Goal: Book appointment/travel/reservation

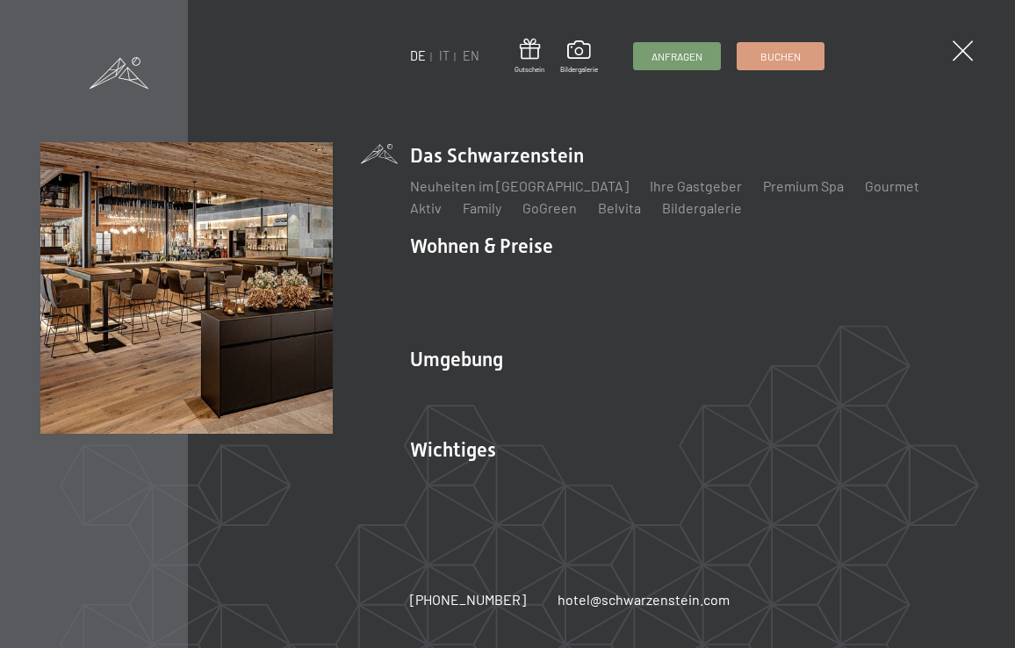
click at [445, 54] on link "IT" at bounding box center [444, 55] width 11 height 15
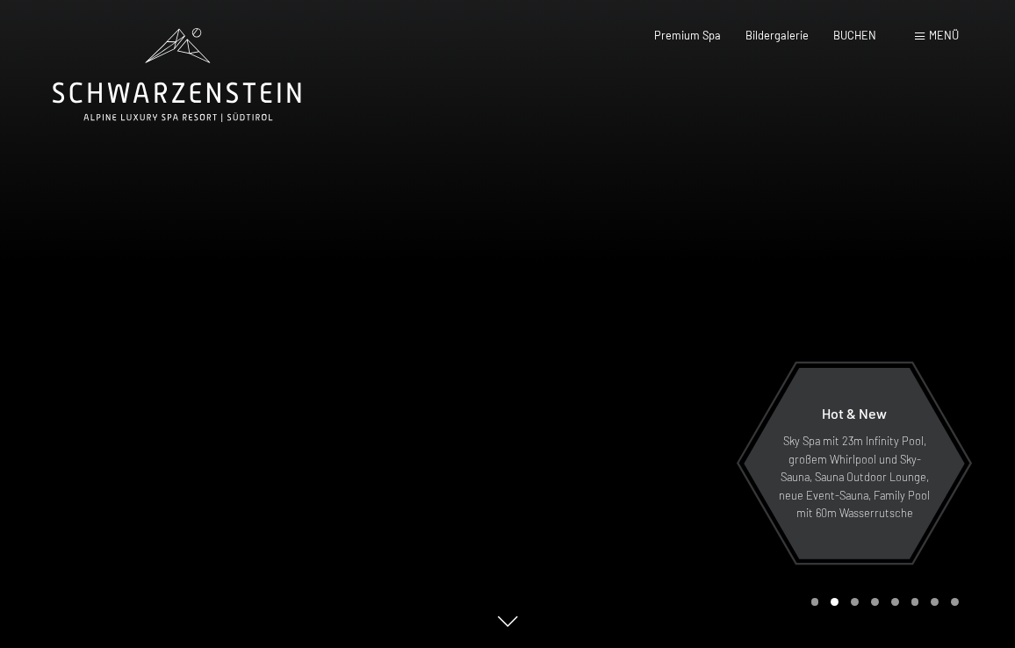
click at [943, 36] on span "Menü" at bounding box center [944, 35] width 30 height 14
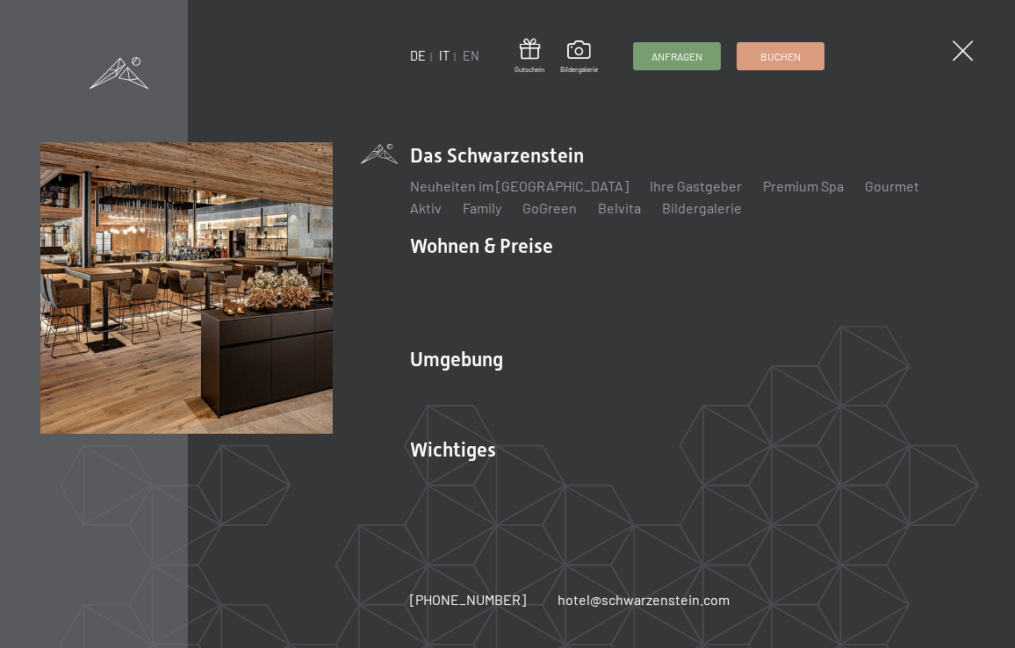
click at [444, 54] on link "IT" at bounding box center [444, 55] width 11 height 15
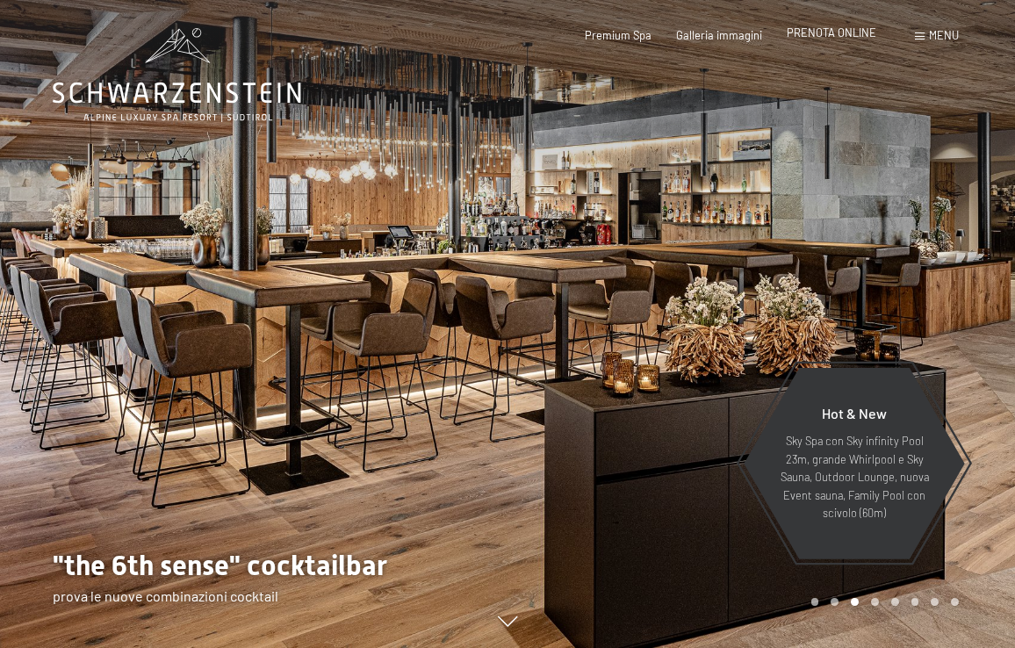
click at [828, 33] on span "PRENOTA ONLINE" at bounding box center [831, 32] width 90 height 14
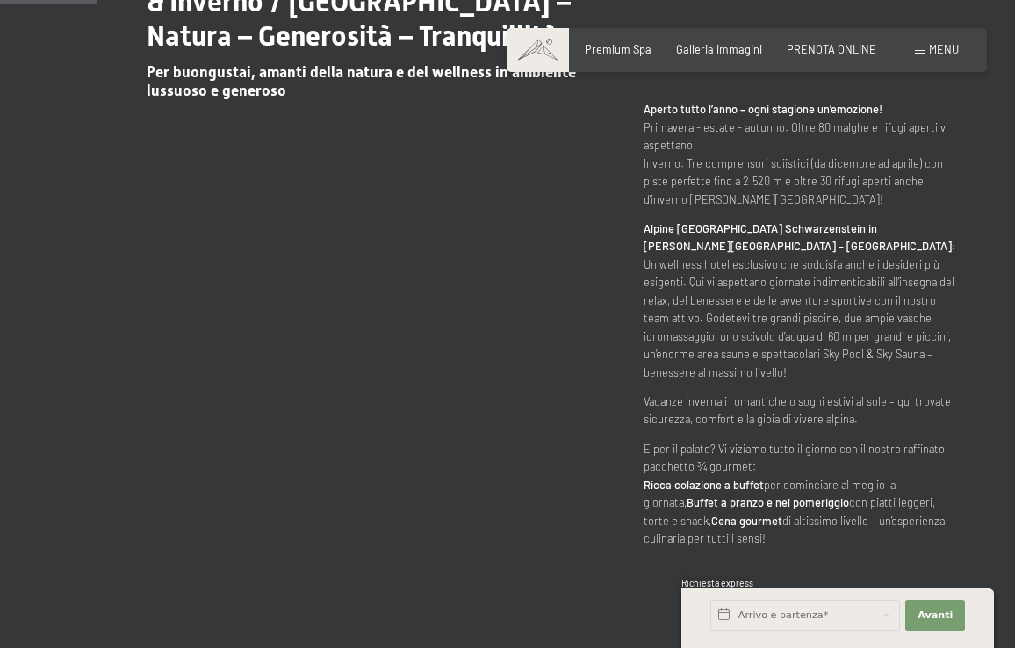
scroll to position [838, 0]
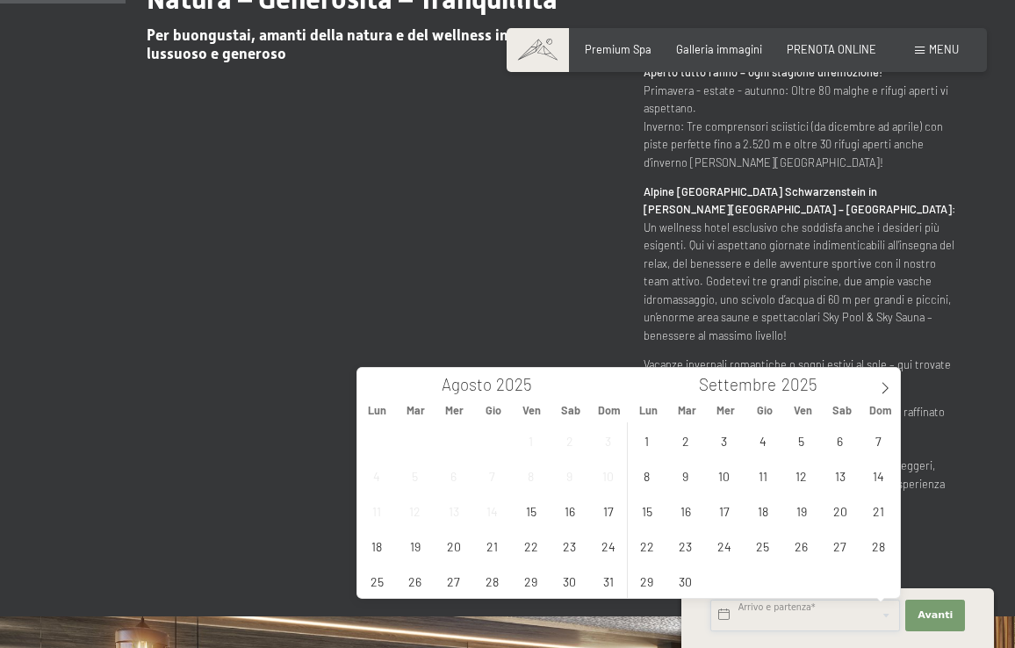
click at [751, 614] on input "text" at bounding box center [805, 615] width 190 height 32
click at [377, 578] on span "25" at bounding box center [377, 580] width 34 height 34
type input "Lun. 25/08/2025"
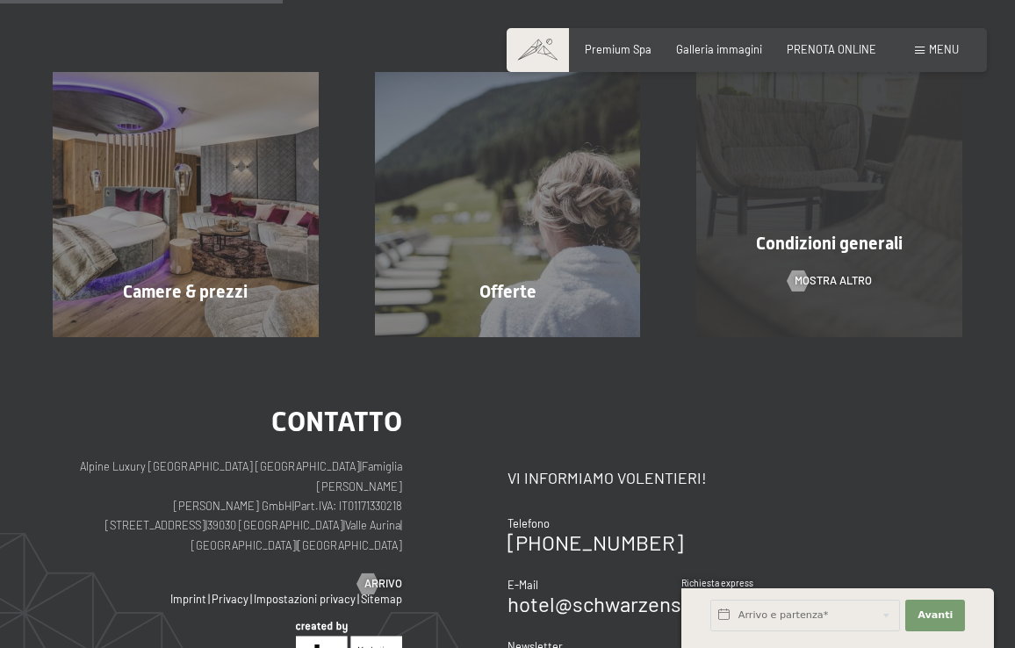
scroll to position [388, 0]
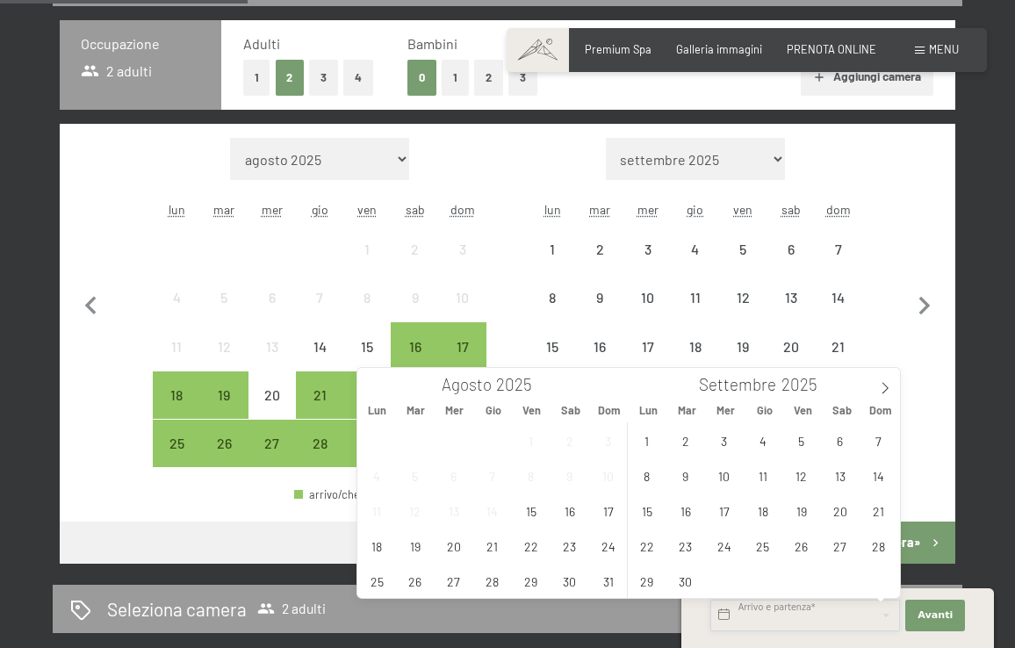
click at [813, 618] on input "text" at bounding box center [805, 615] width 190 height 32
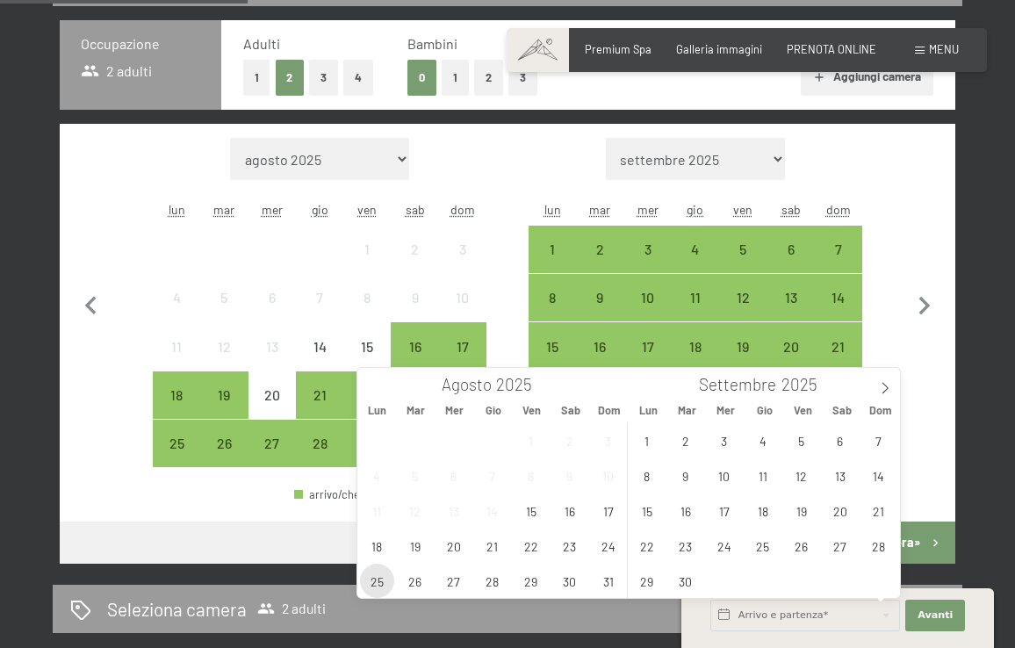
click at [374, 584] on span "25" at bounding box center [377, 580] width 34 height 34
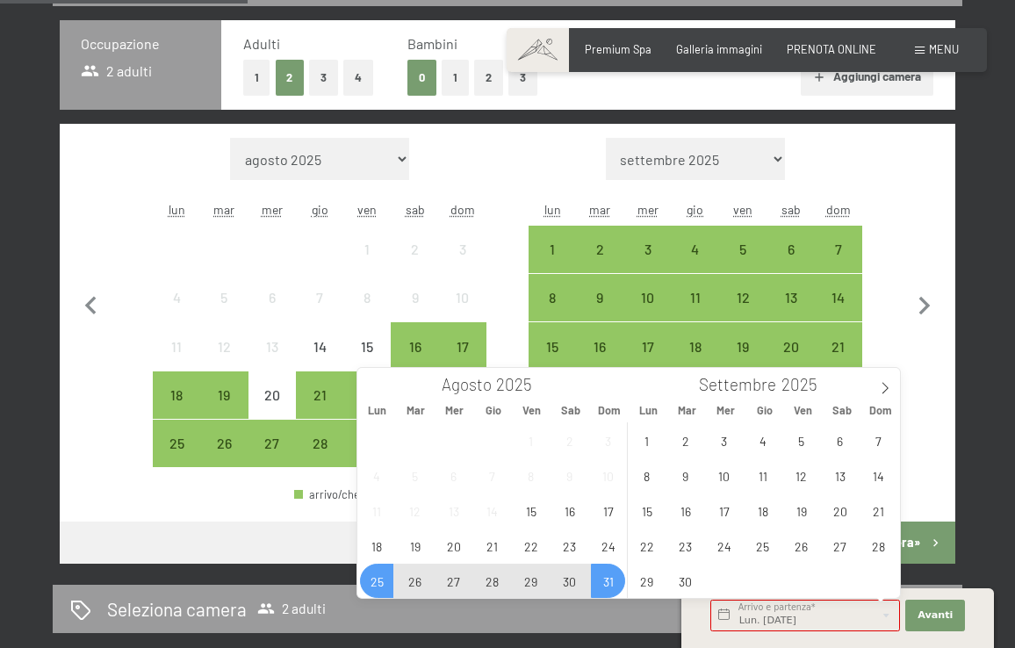
click at [609, 584] on span "31" at bounding box center [608, 580] width 34 height 34
type input "Lun. 25/08/2025 - Dom. 31/08/2025"
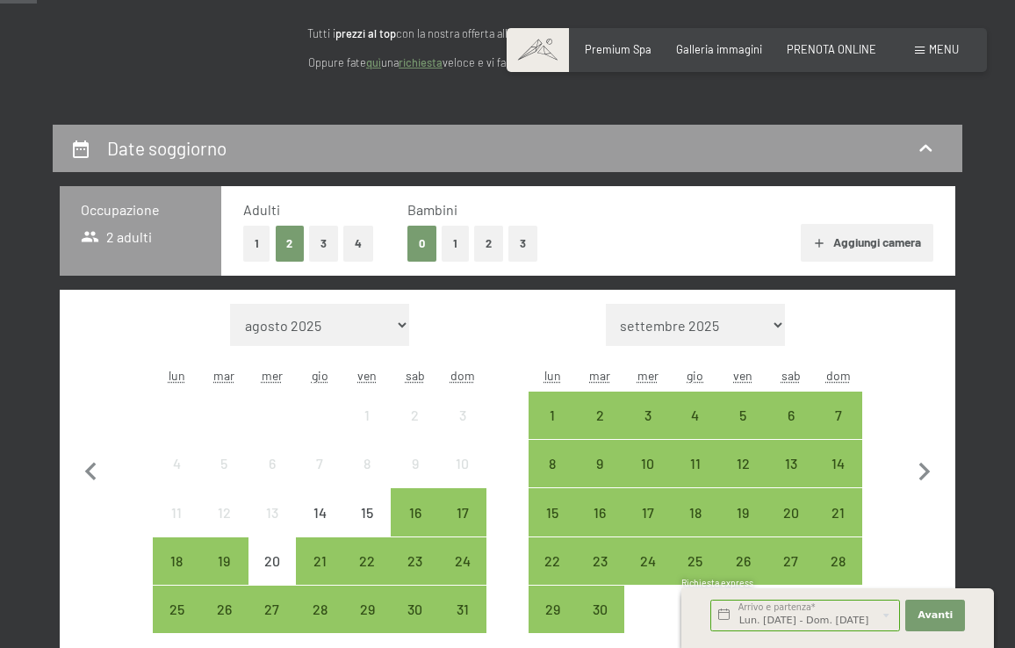
scroll to position [0, 0]
click at [870, 238] on button "Aggiungi camera" at bounding box center [866, 243] width 133 height 39
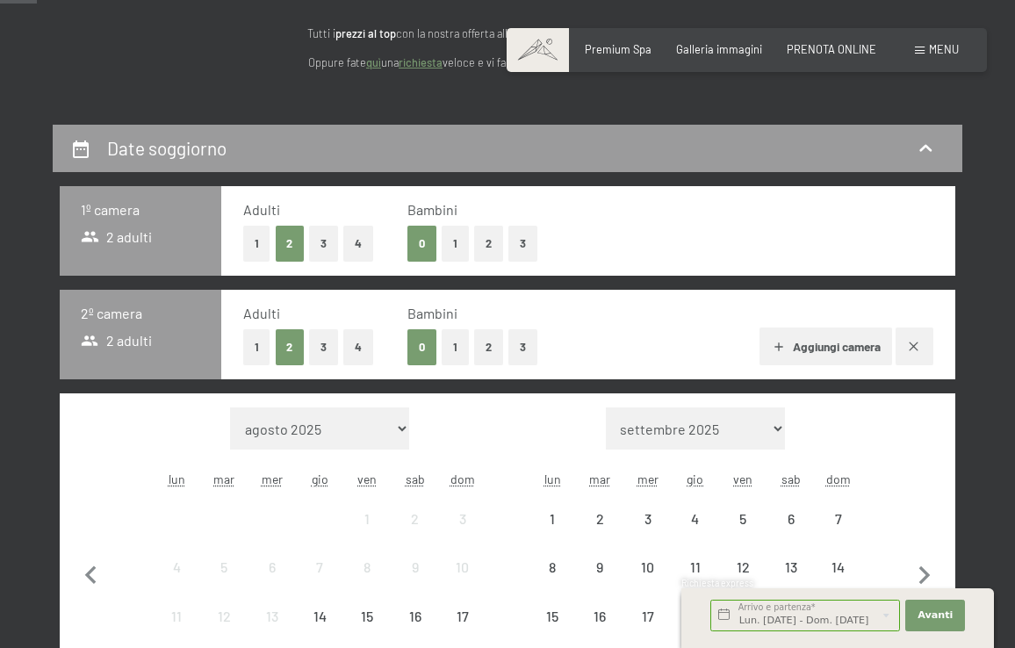
click at [842, 342] on button "Aggiungi camera" at bounding box center [825, 346] width 133 height 39
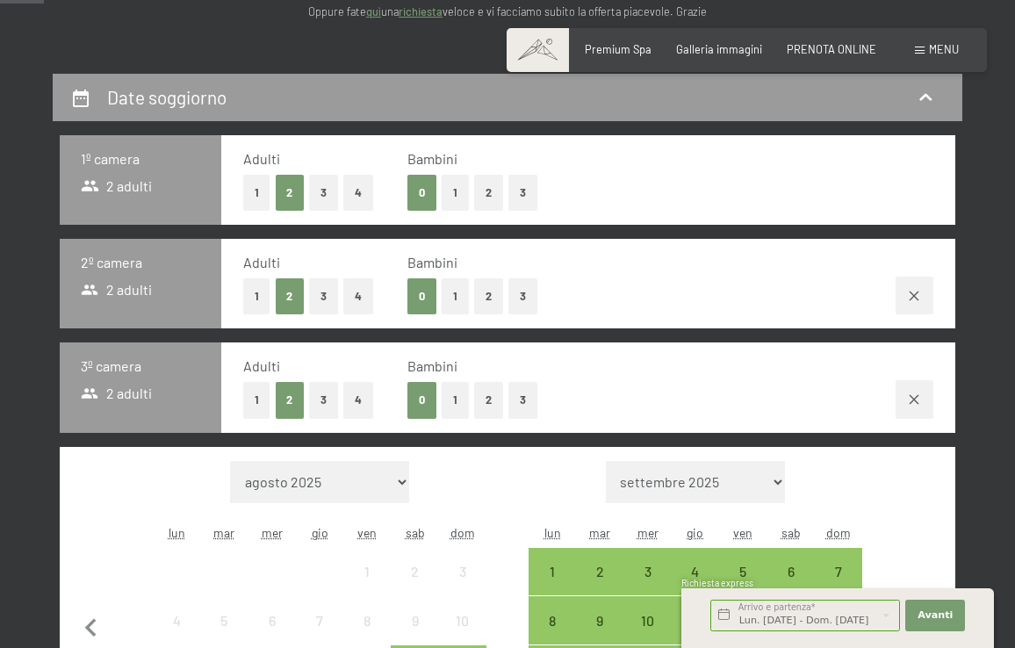
scroll to position [279, 0]
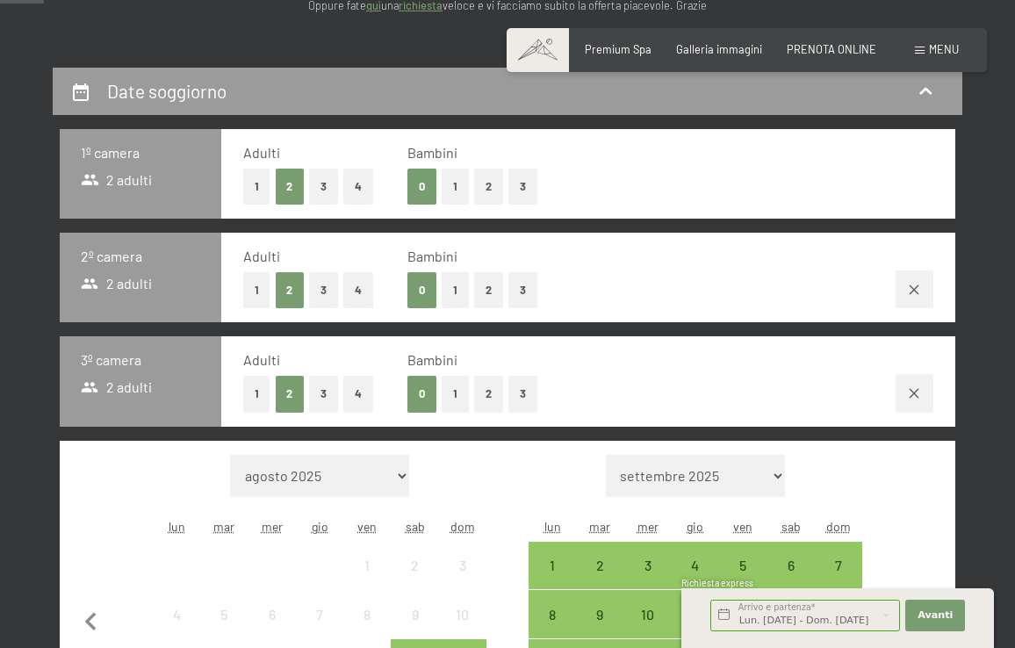
click at [321, 387] on button "3" at bounding box center [323, 394] width 29 height 36
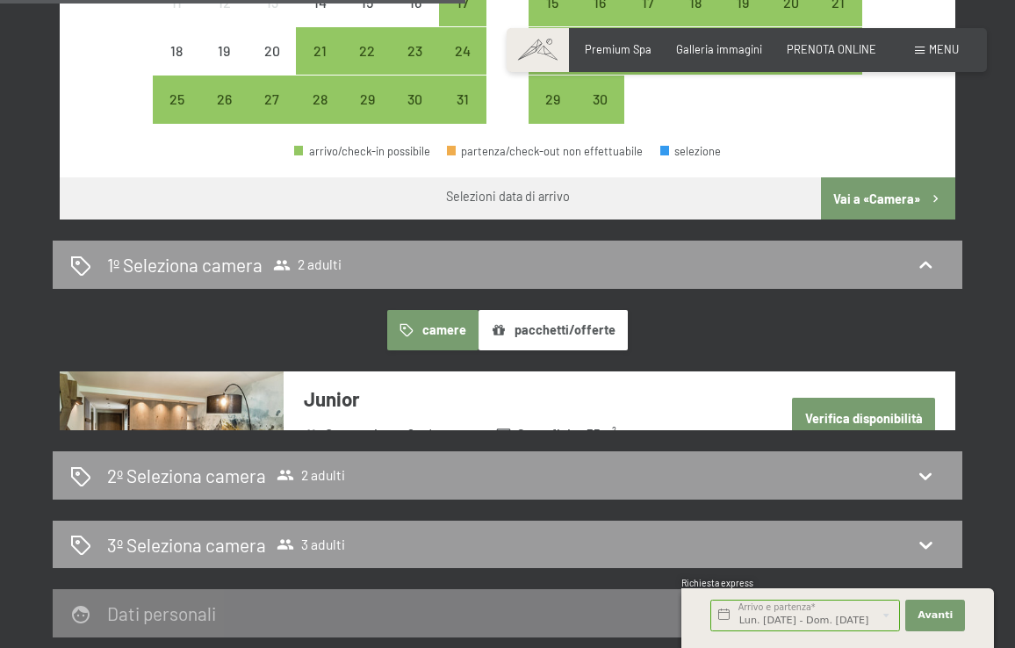
scroll to position [941, 0]
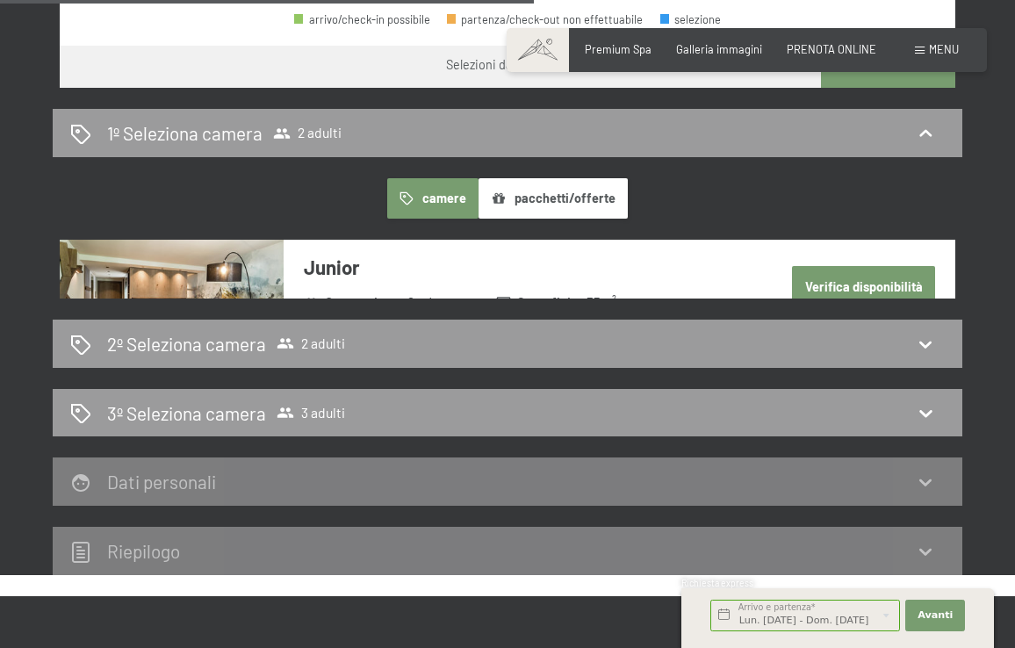
click at [845, 281] on button "Verifica disponibilità" at bounding box center [863, 286] width 143 height 40
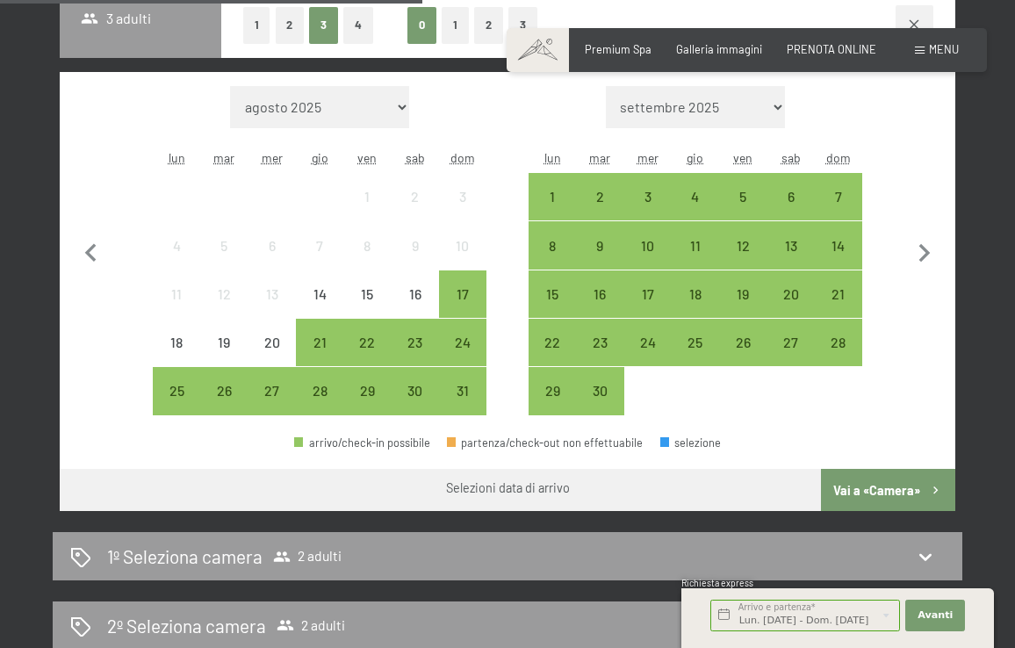
scroll to position [828, 0]
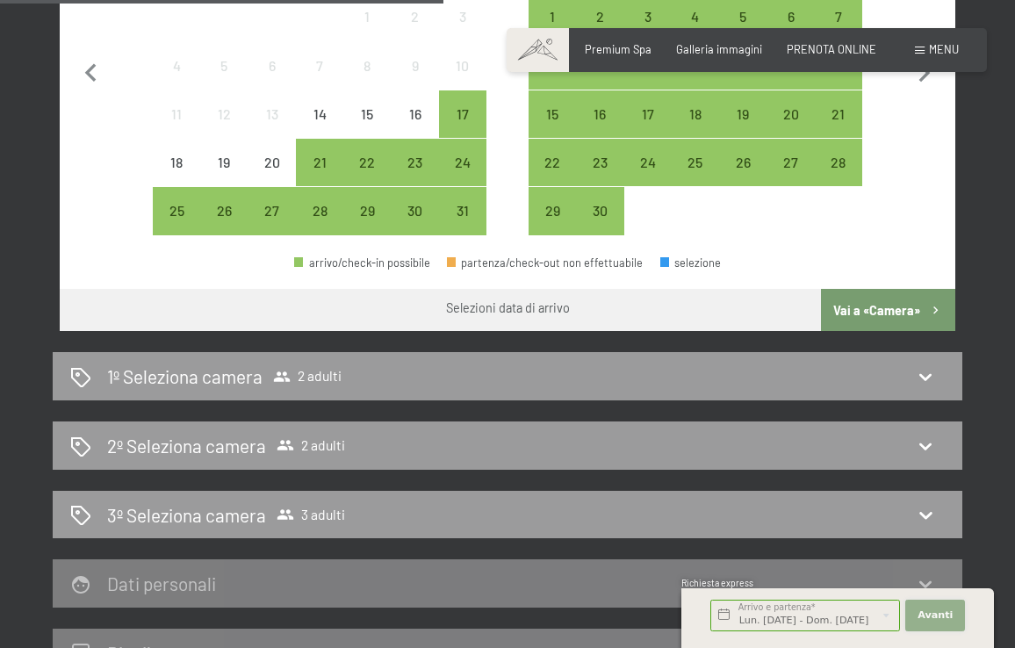
click at [931, 613] on span "Avanti" at bounding box center [934, 615] width 35 height 14
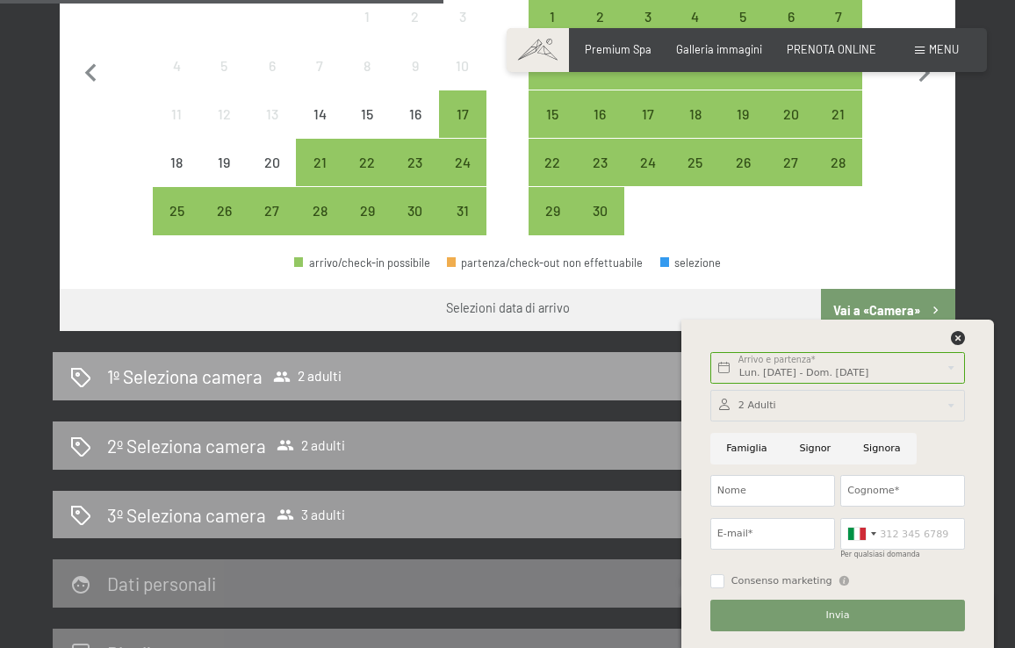
click at [588, 369] on div "1º Seleziona camera 2 adulti" at bounding box center [507, 375] width 874 height 25
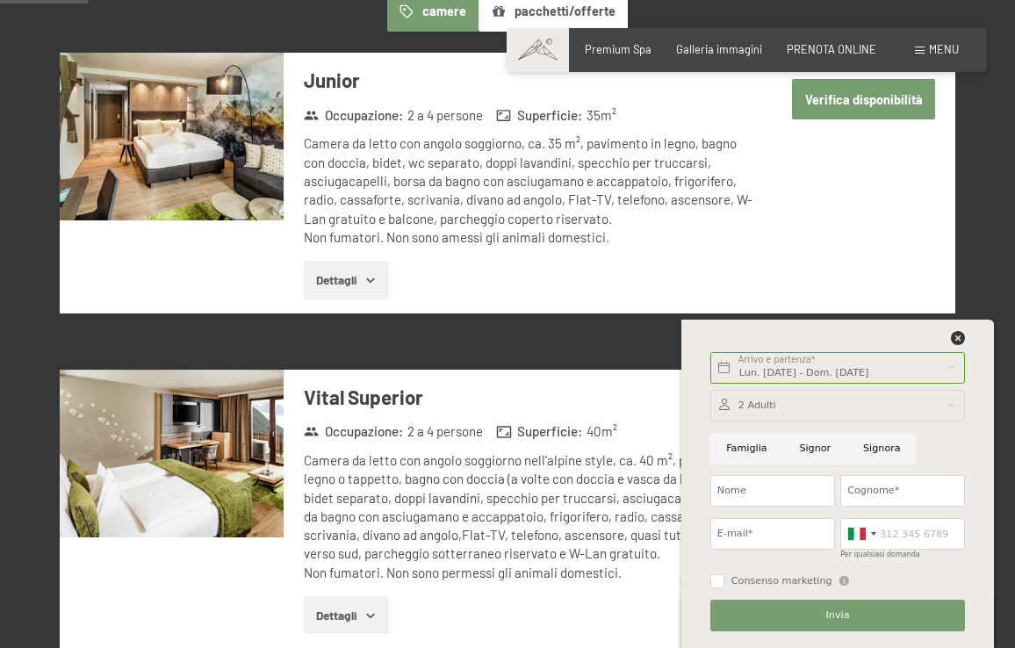
scroll to position [495, 0]
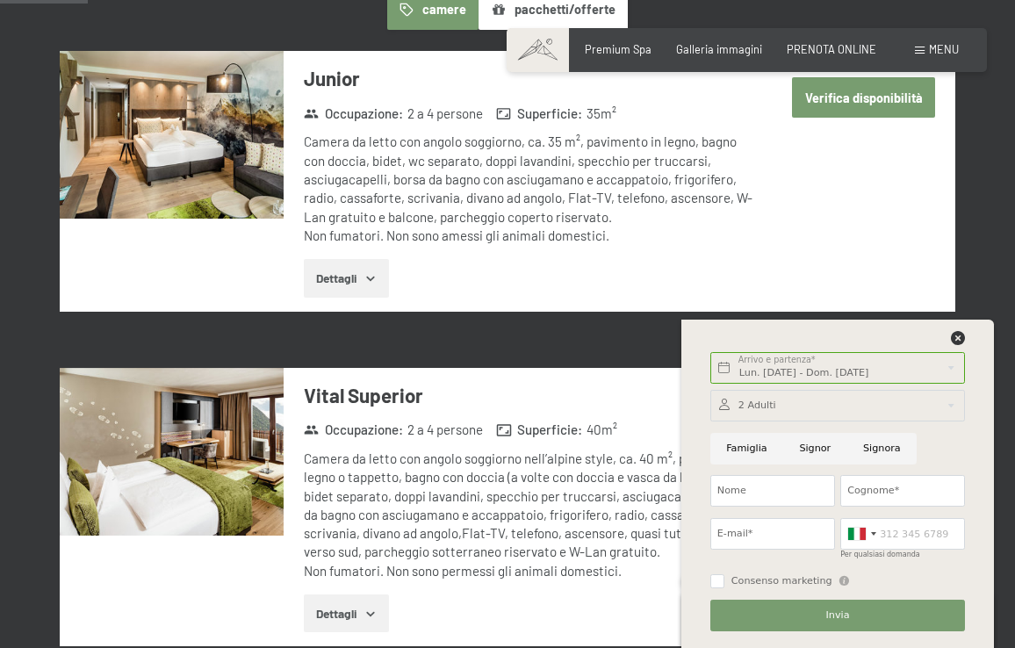
click at [370, 281] on icon "button" at bounding box center [370, 278] width 14 height 14
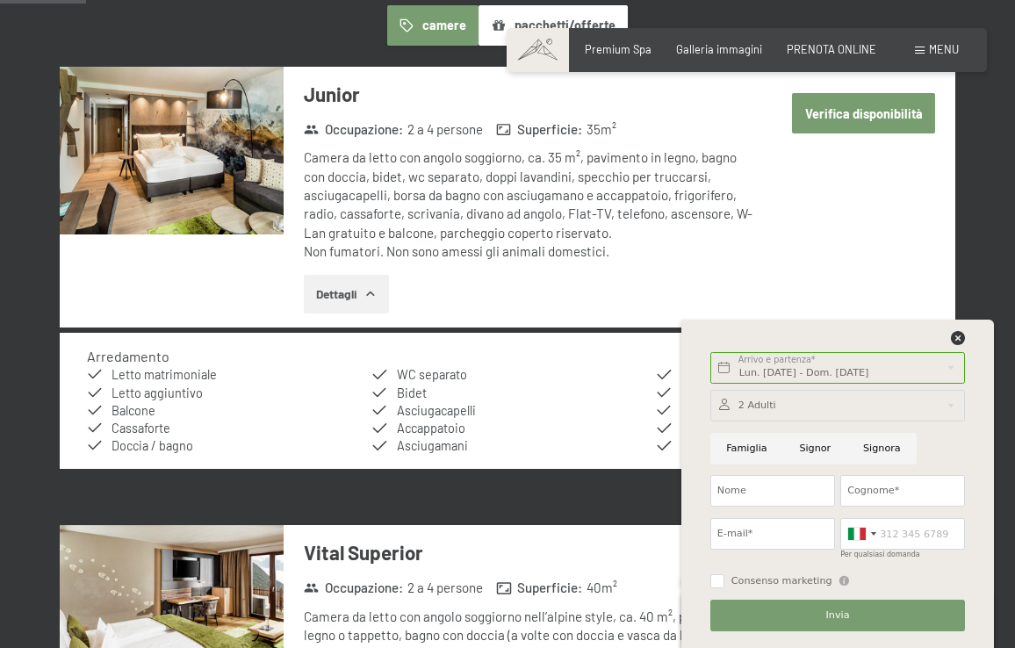
scroll to position [474, 0]
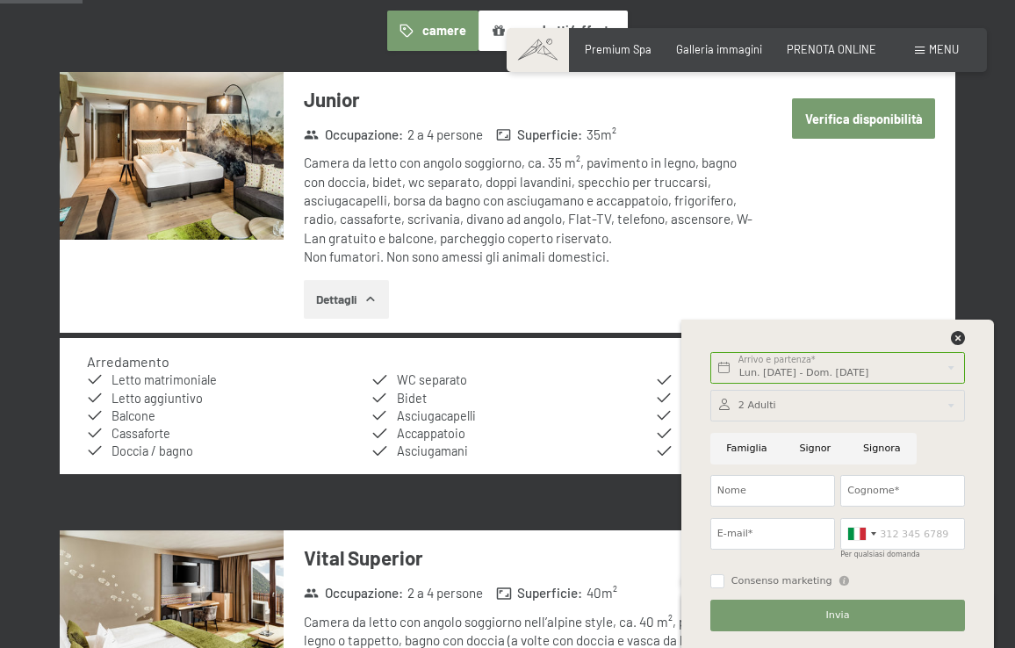
click at [883, 108] on button "Verifica disponibilità" at bounding box center [863, 118] width 143 height 40
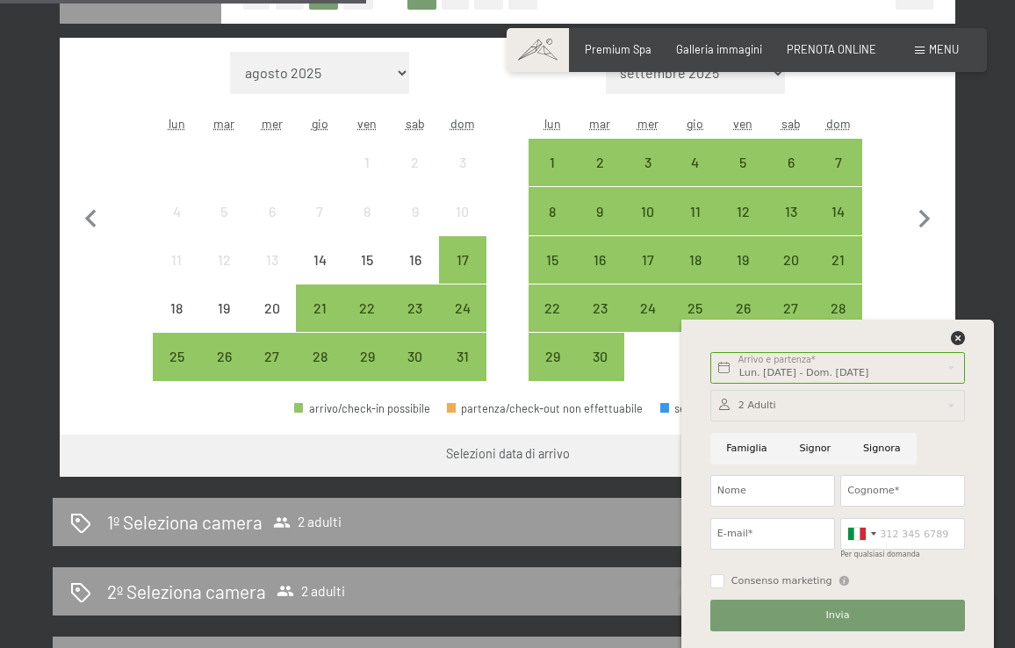
scroll to position [684, 0]
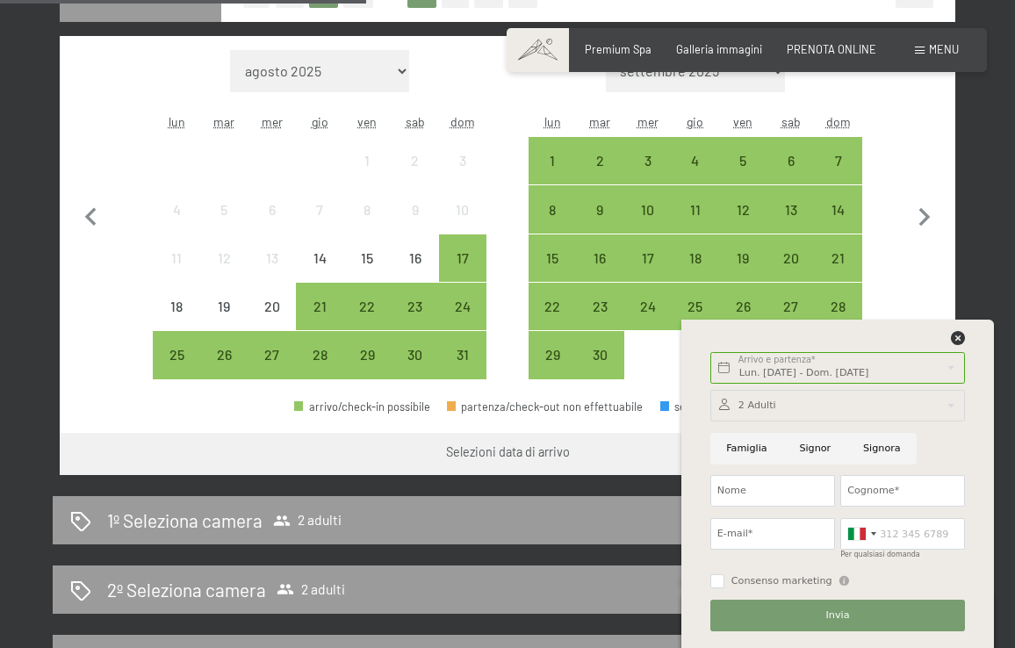
drag, startPoint x: 918, startPoint y: 332, endPoint x: 511, endPoint y: 667, distance: 527.5
click at [511, 647] on html "Prenotazione Richiesta Premium Spa Galleria immagini PRENOTA ONLINE Menu DE IT …" at bounding box center [507, 603] width 1015 height 2575
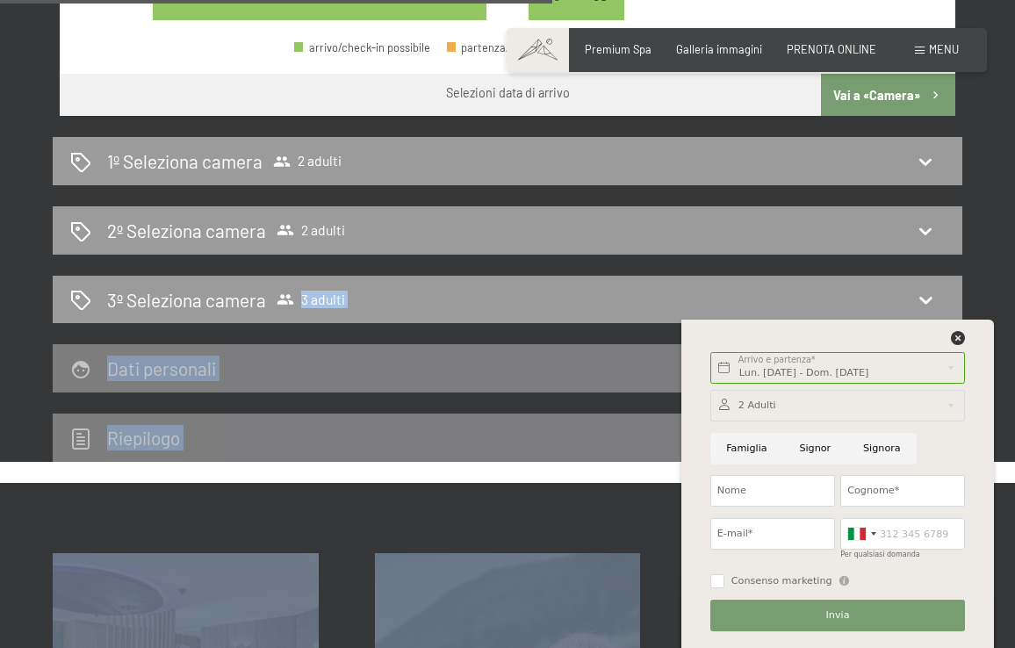
scroll to position [1045, 0]
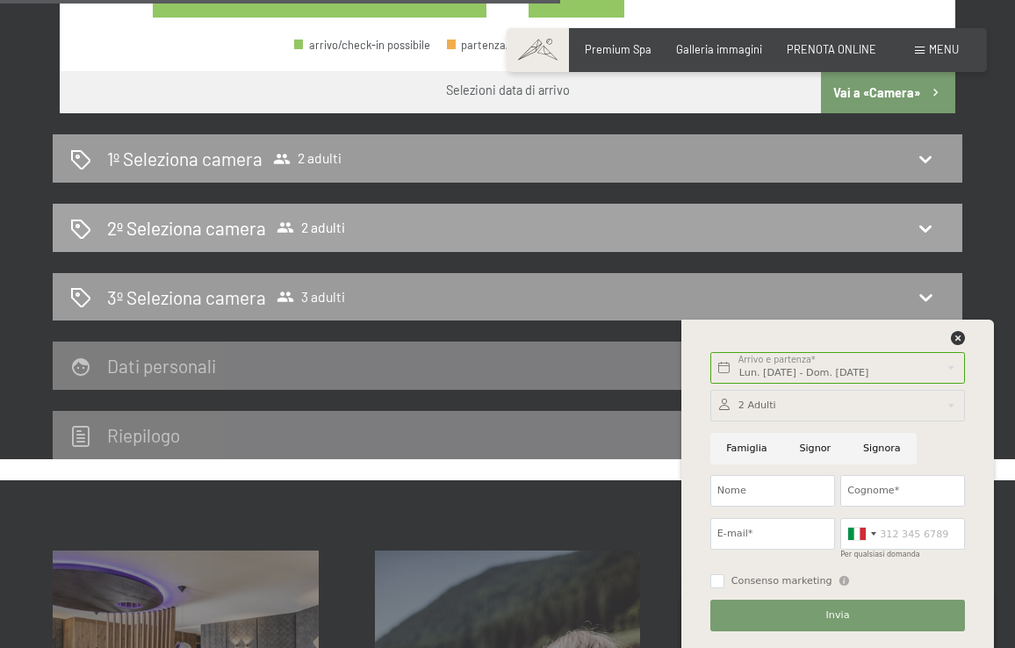
click at [922, 220] on icon at bounding box center [925, 228] width 21 height 21
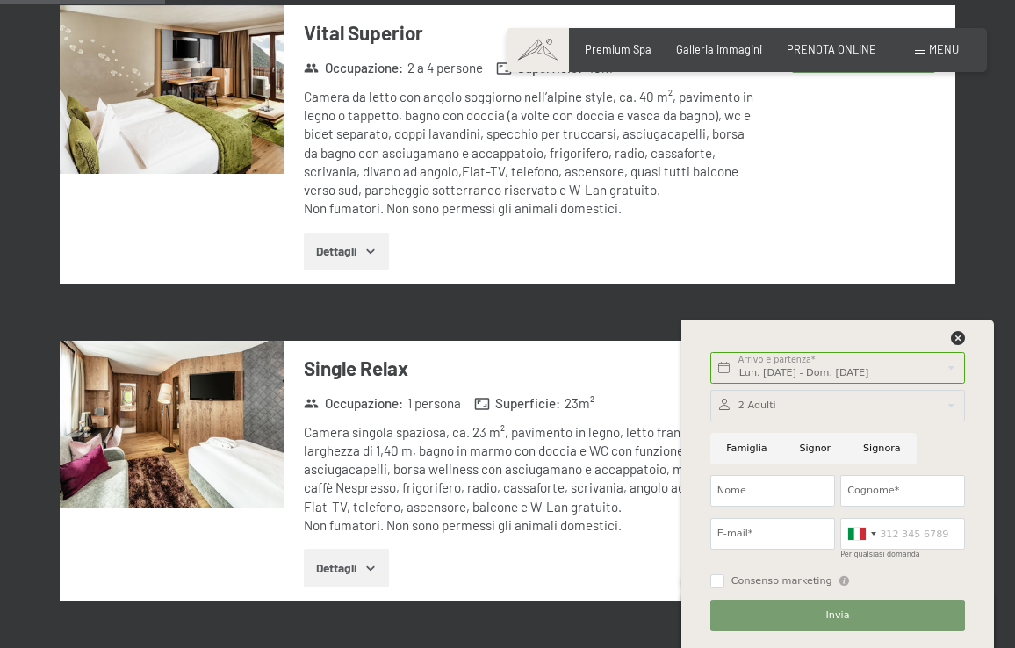
scroll to position [925, 0]
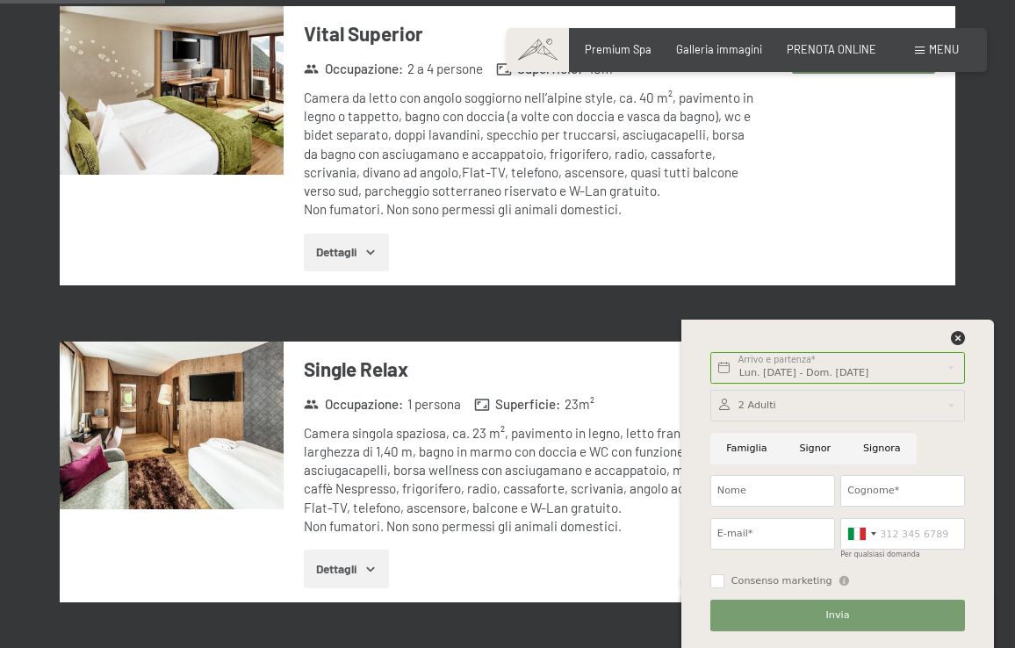
click at [364, 243] on button "Dettagli" at bounding box center [346, 252] width 85 height 39
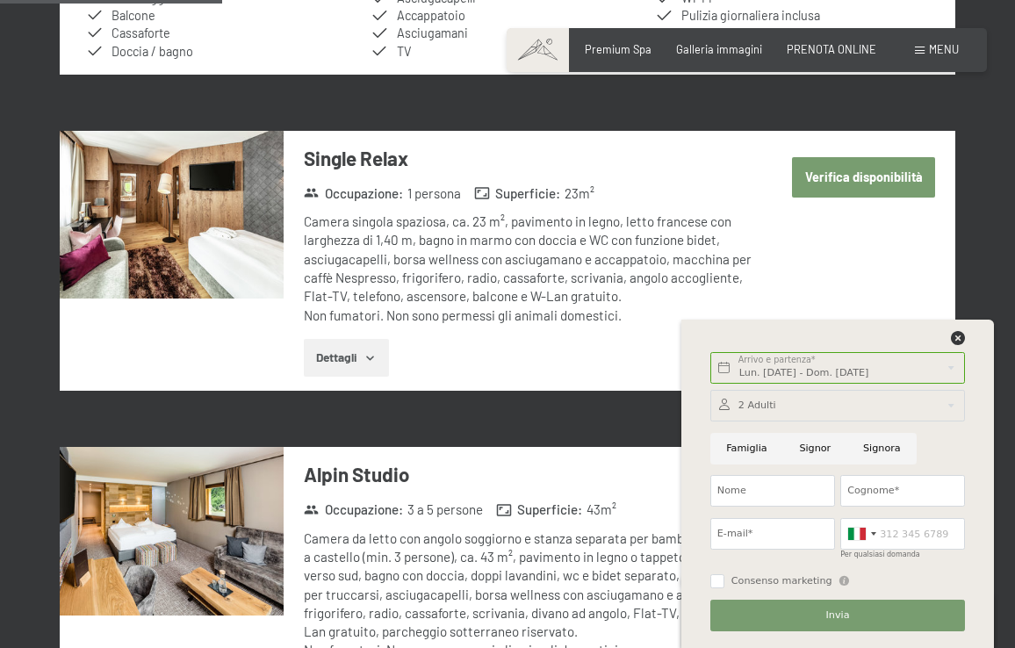
scroll to position [1282, 0]
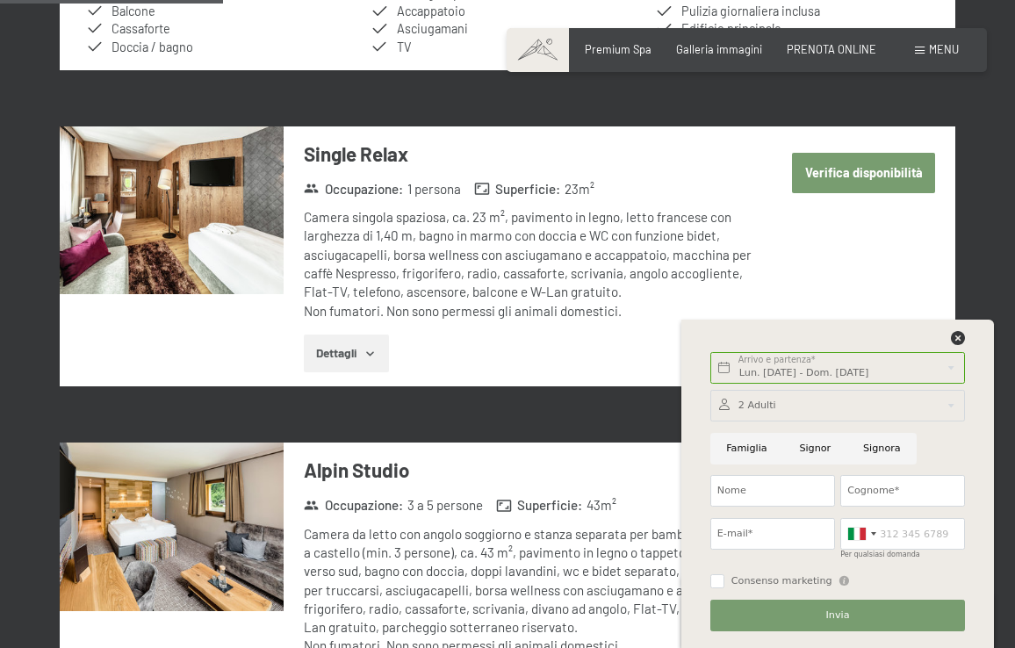
click at [372, 350] on icon "button" at bounding box center [370, 354] width 14 height 14
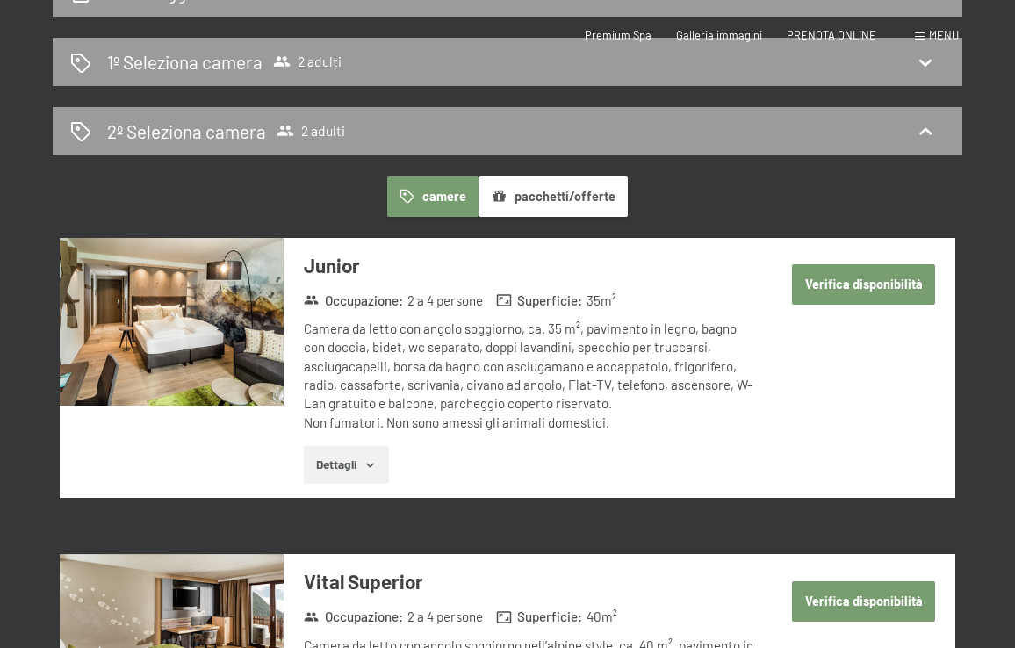
scroll to position [0, 0]
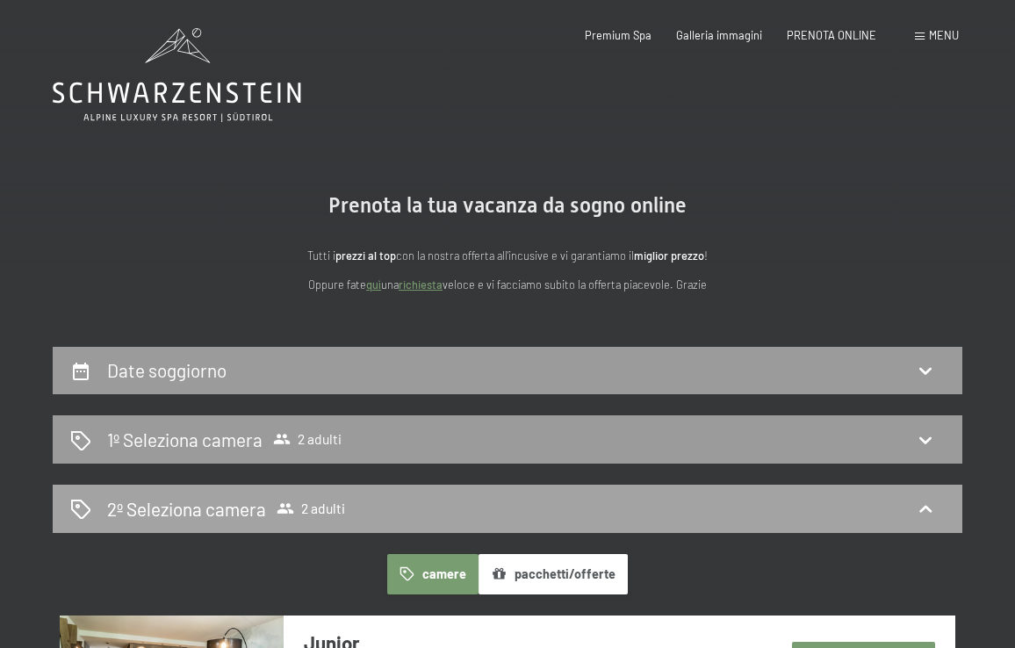
click at [928, 510] on icon at bounding box center [925, 508] width 12 height 7
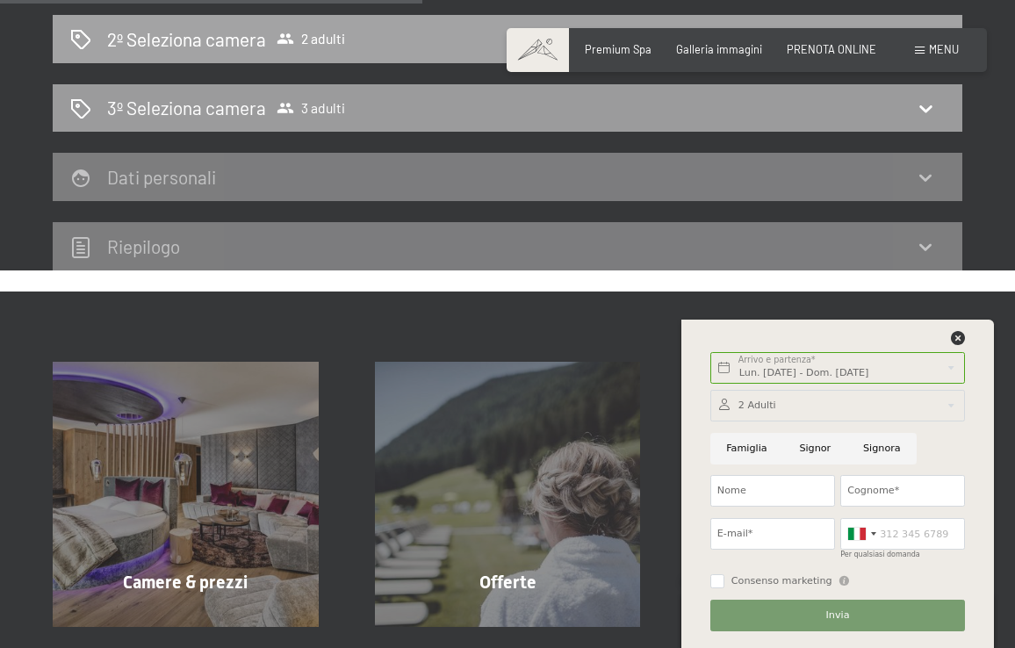
scroll to position [464, 0]
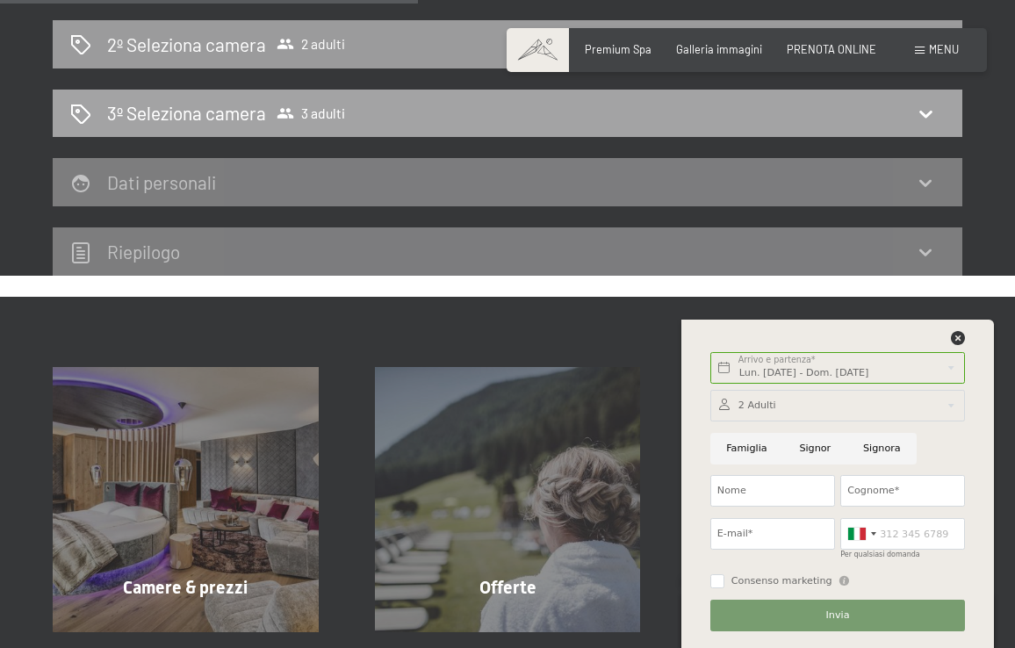
click at [927, 109] on icon at bounding box center [925, 113] width 21 height 21
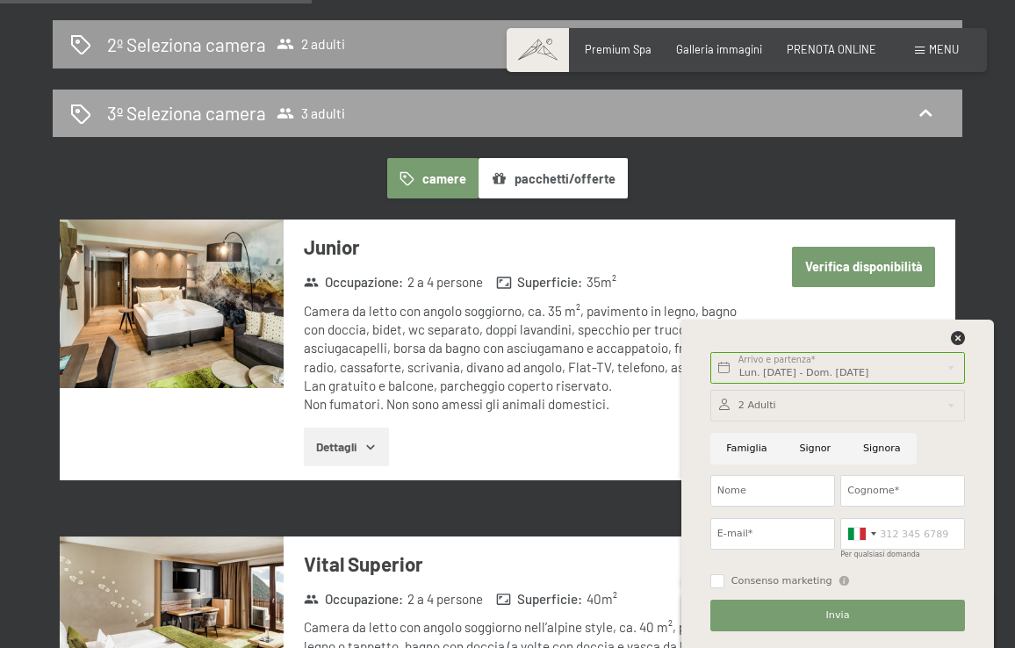
scroll to position [347, 0]
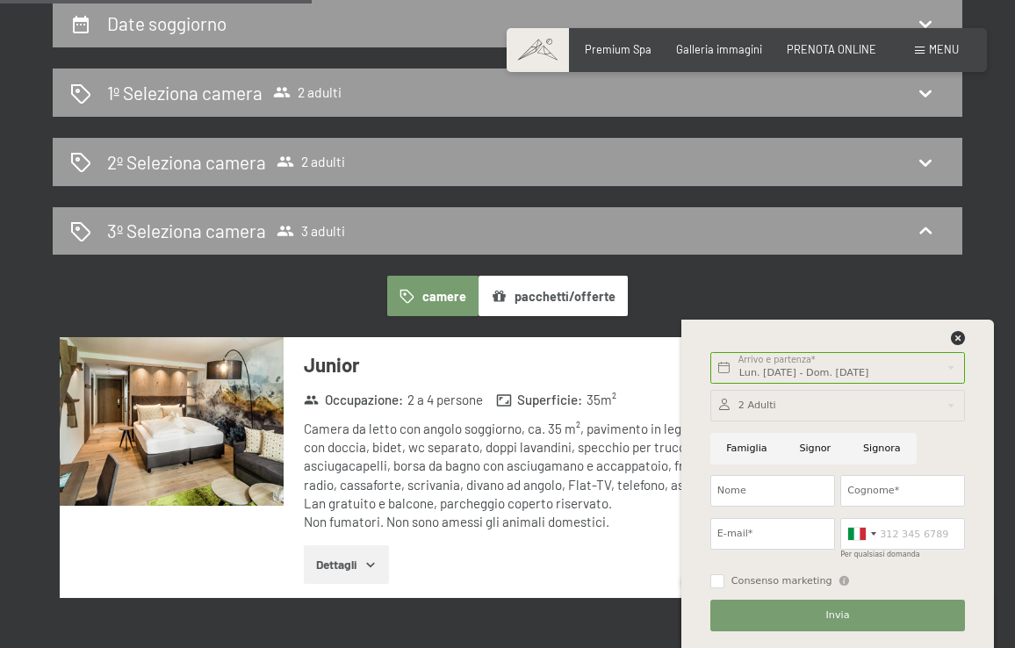
click at [723, 226] on div "3º Seleziona camera 3 adulti" at bounding box center [507, 230] width 874 height 25
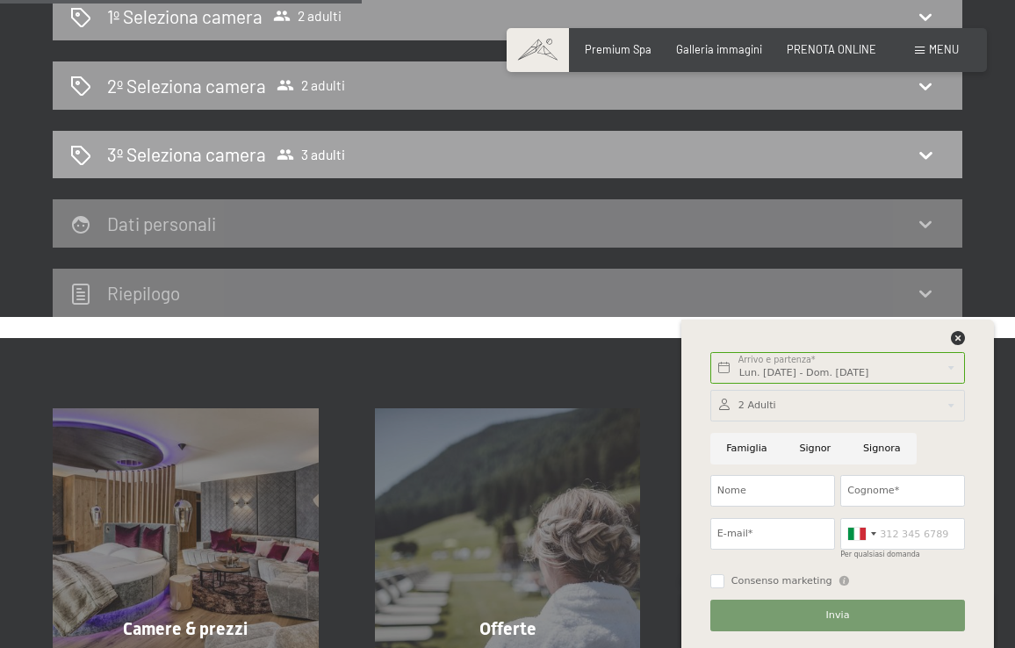
scroll to position [428, 0]
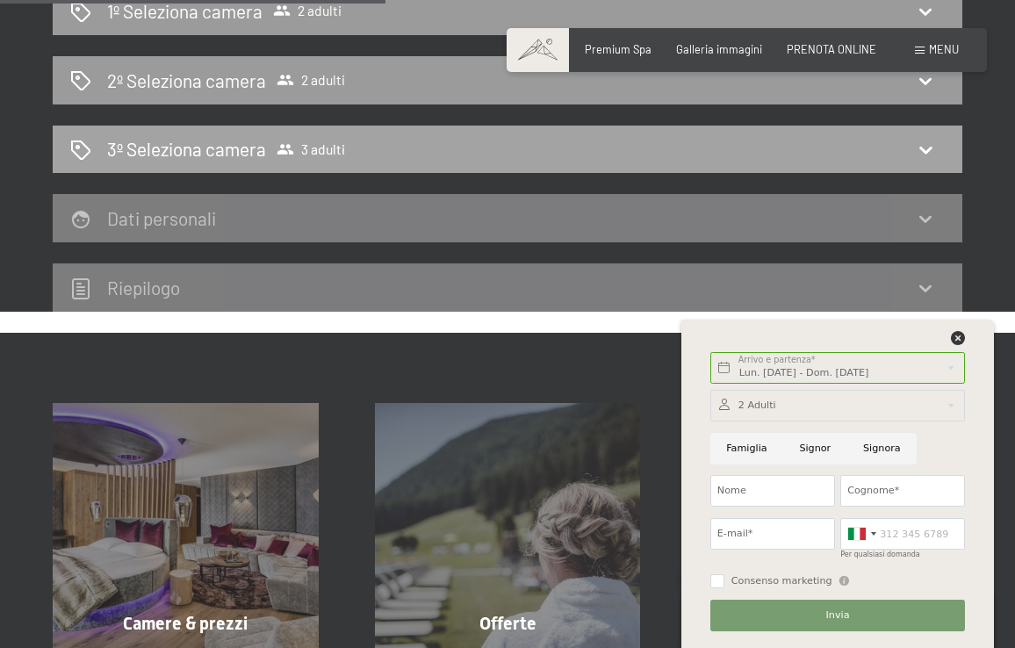
click at [926, 147] on icon at bounding box center [925, 149] width 21 height 21
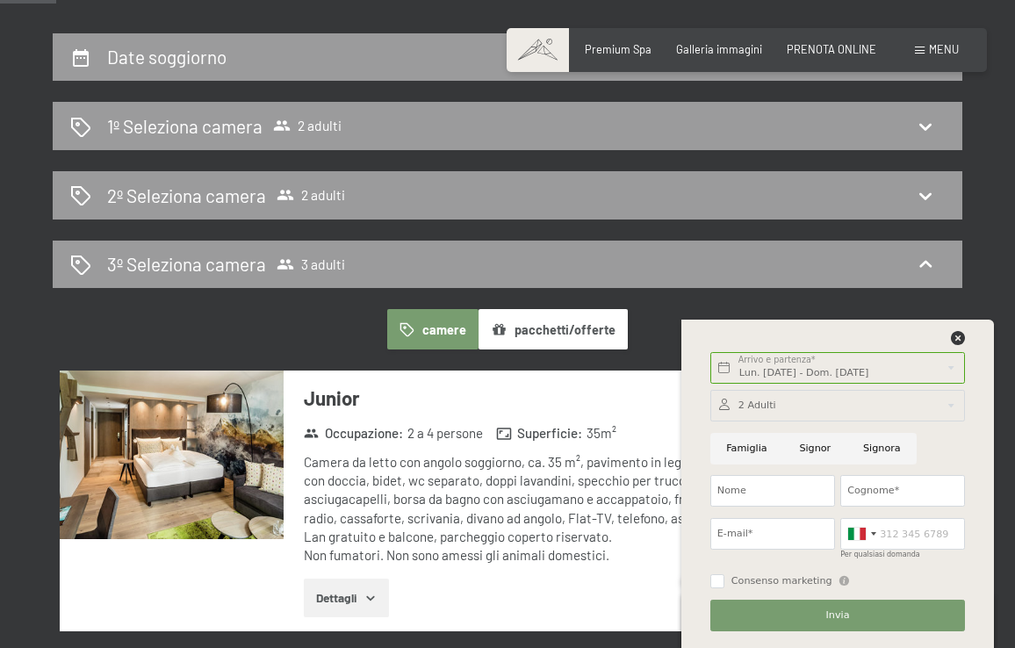
scroll to position [318, 0]
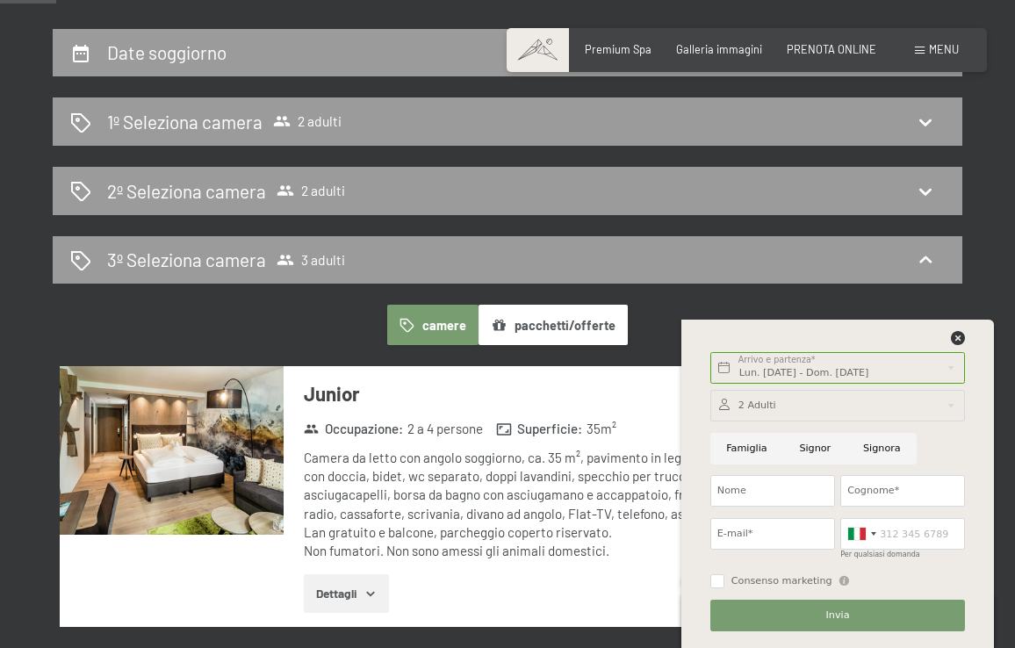
click at [950, 403] on div at bounding box center [837, 406] width 255 height 32
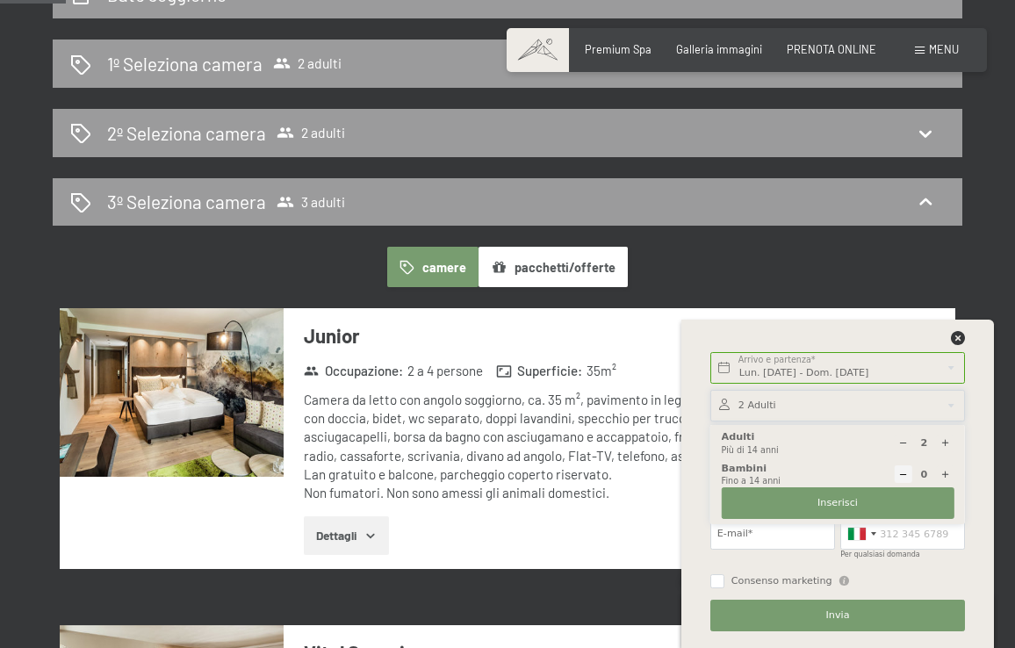
scroll to position [363, 0]
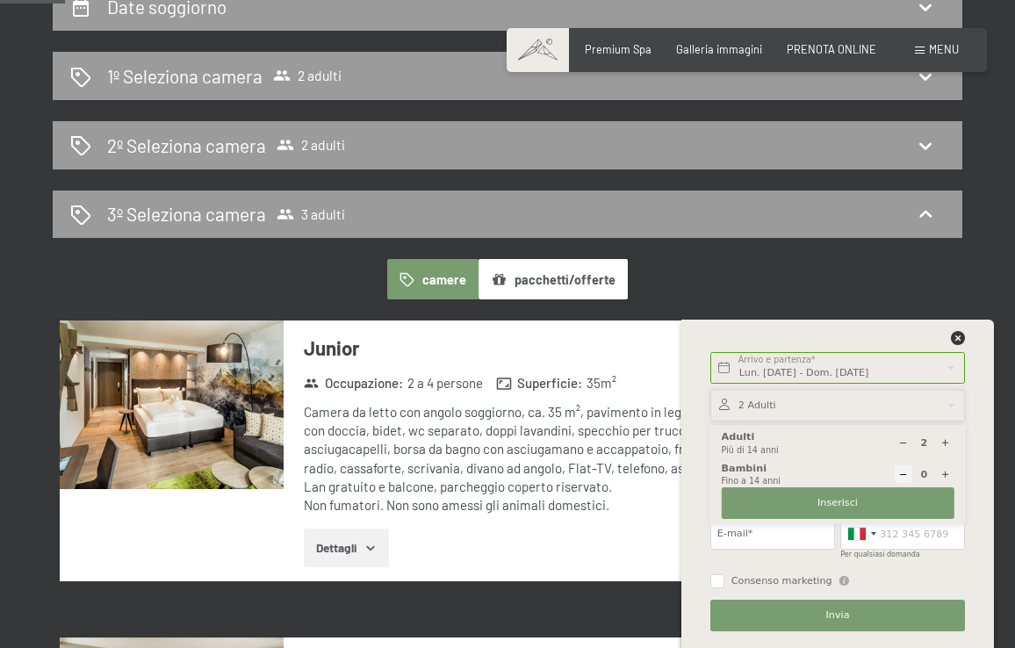
click at [944, 439] on icon at bounding box center [945, 443] width 10 height 10
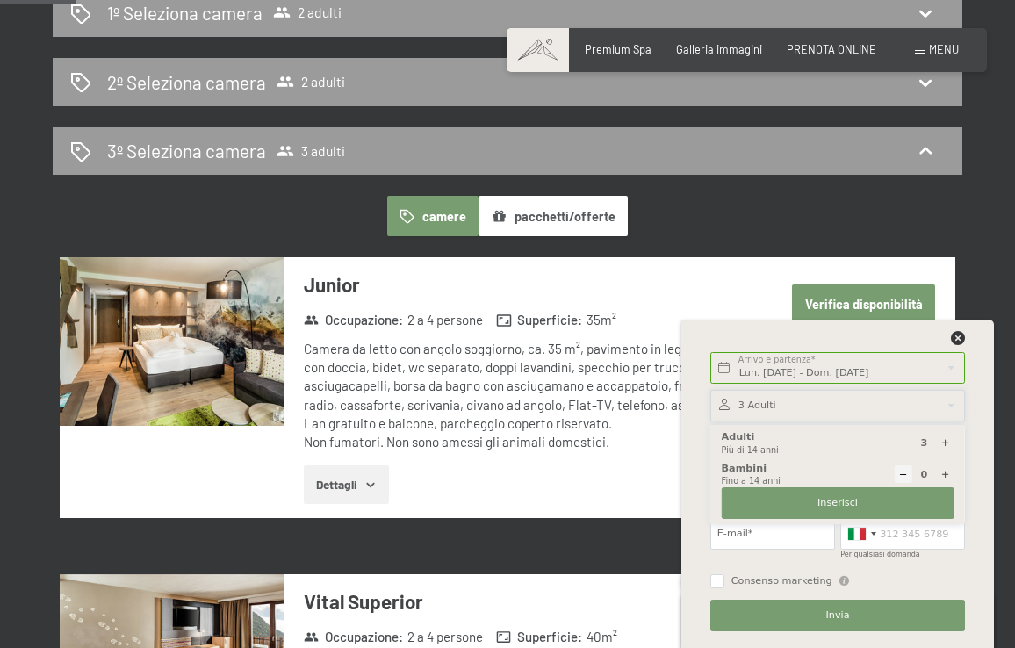
scroll to position [424, 0]
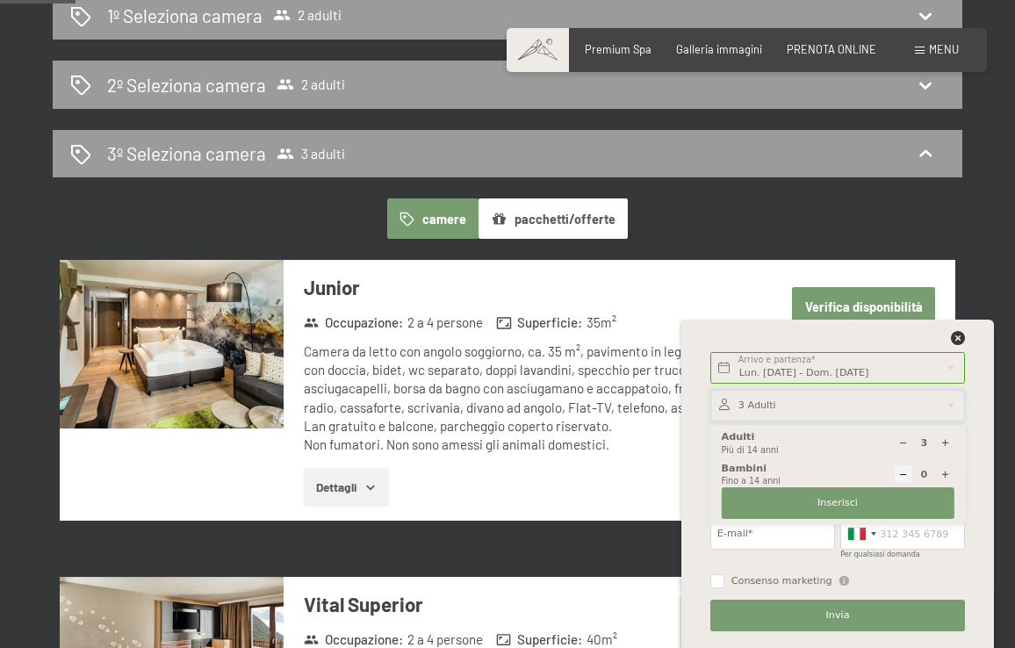
click at [902, 444] on icon at bounding box center [903, 443] width 10 height 10
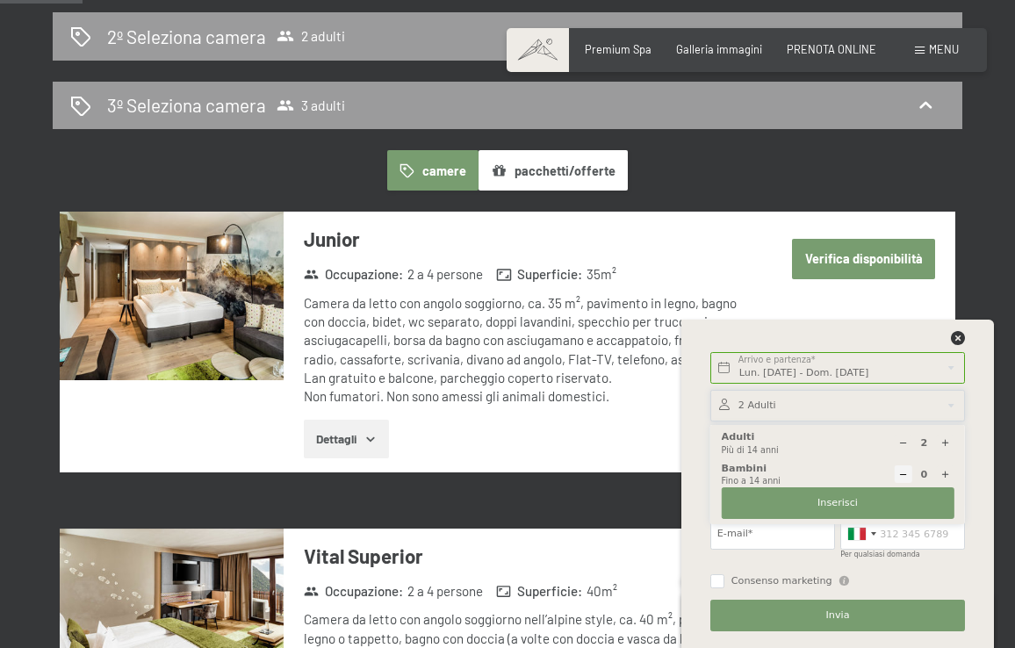
scroll to position [474, 0]
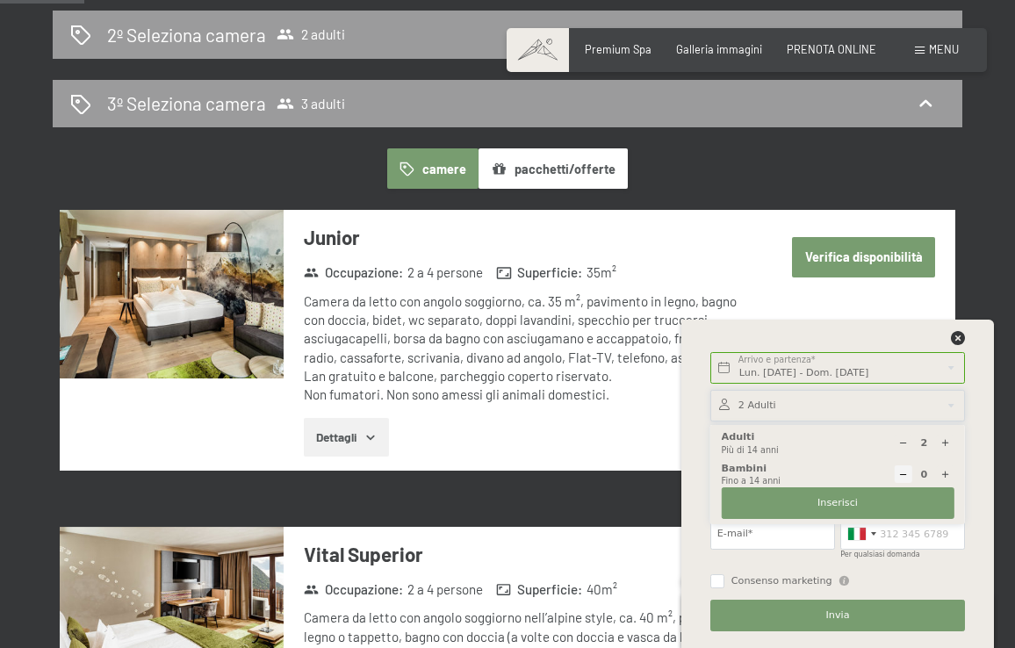
click at [834, 405] on div at bounding box center [837, 406] width 255 height 32
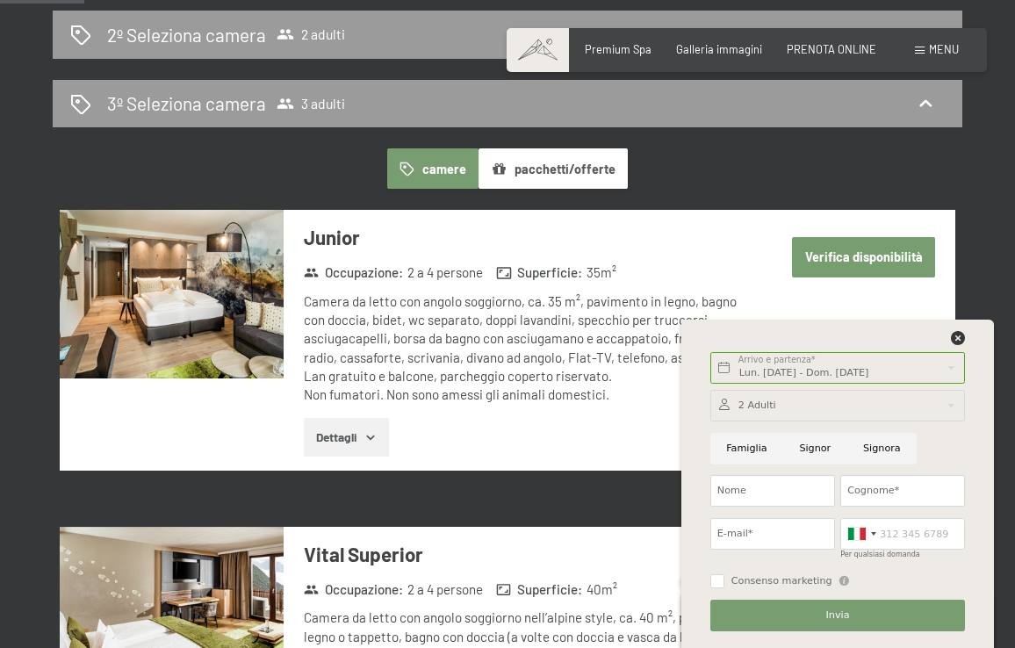
click at [778, 404] on div at bounding box center [837, 406] width 255 height 32
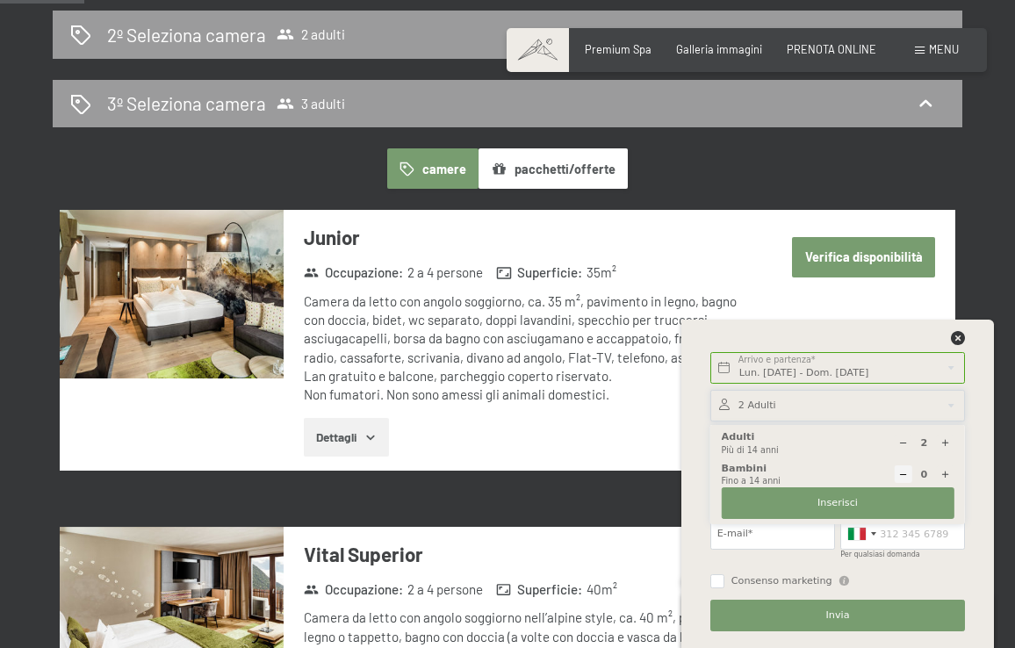
click at [942, 440] on icon at bounding box center [945, 443] width 10 height 10
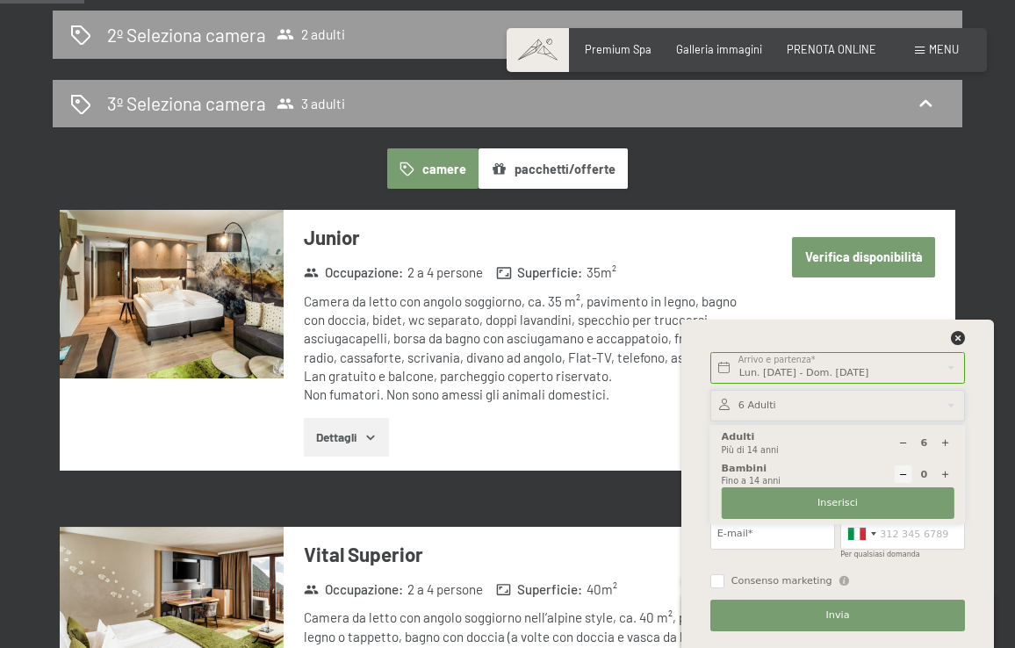
type input "7"
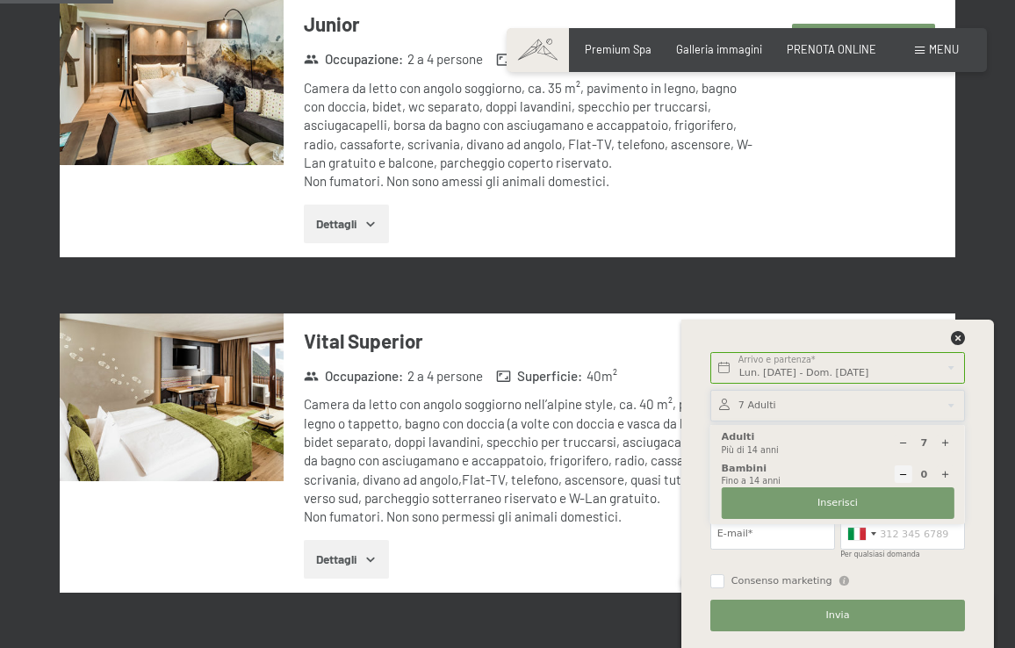
scroll to position [706, 0]
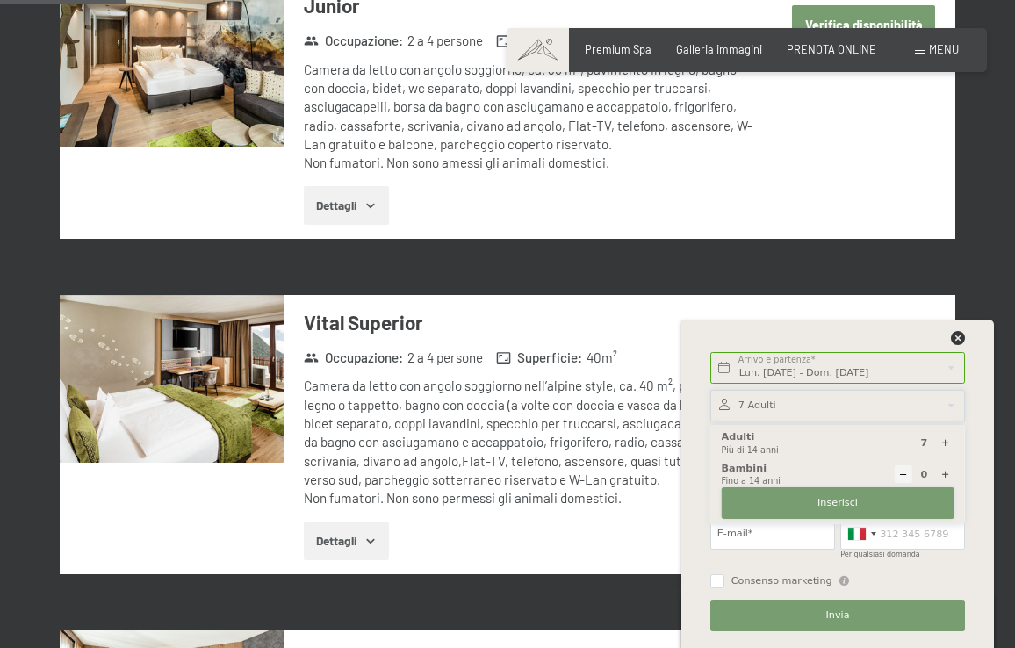
click at [831, 498] on span "Inserisci" at bounding box center [837, 503] width 40 height 14
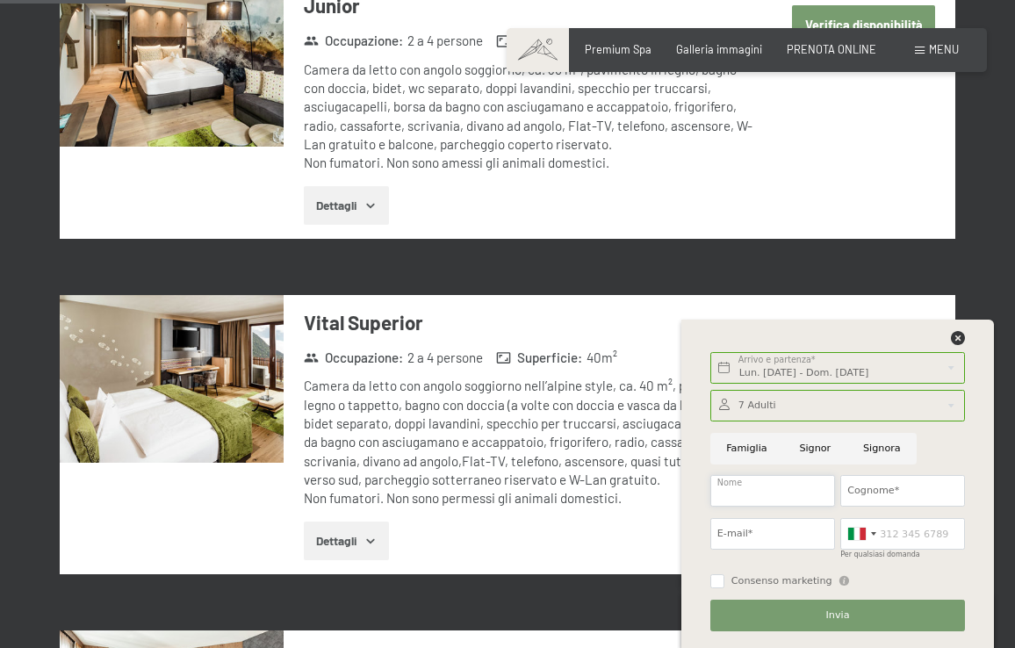
click at [757, 486] on input "Nome" at bounding box center [772, 491] width 125 height 32
type input "Anna Rita"
click at [880, 487] on input "Cognome*" at bounding box center [902, 491] width 125 height 32
type input "Lalli"
click at [714, 532] on input "E-mail*" at bounding box center [772, 534] width 125 height 32
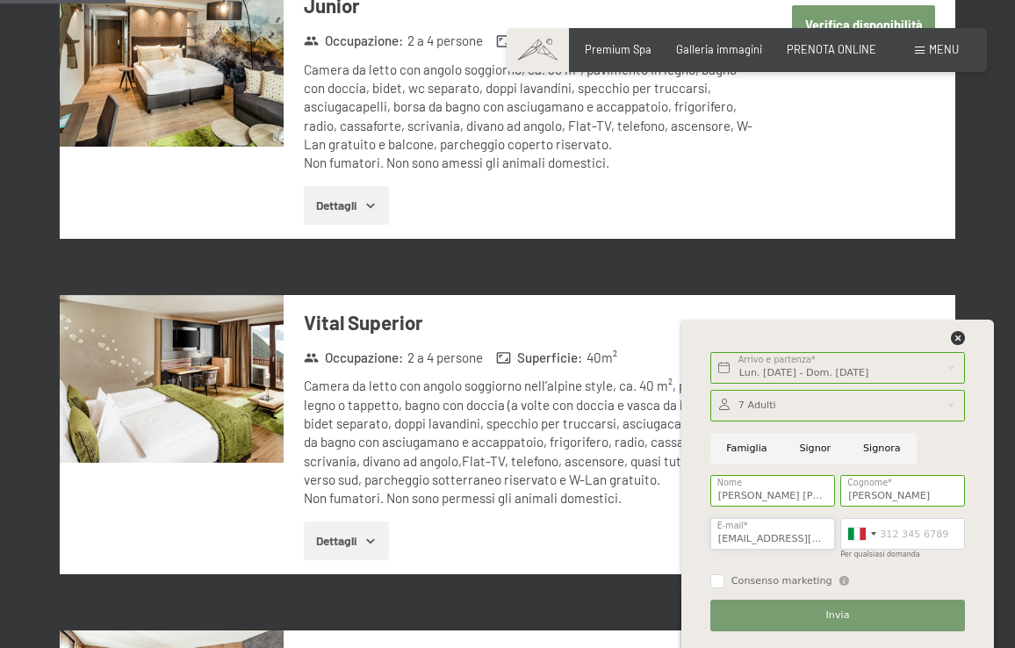
scroll to position [0, 7]
type input "annarita.lalli@icloud.com"
click at [883, 541] on input "Per qualsiasi domanda" at bounding box center [902, 534] width 125 height 32
type input "3475480665"
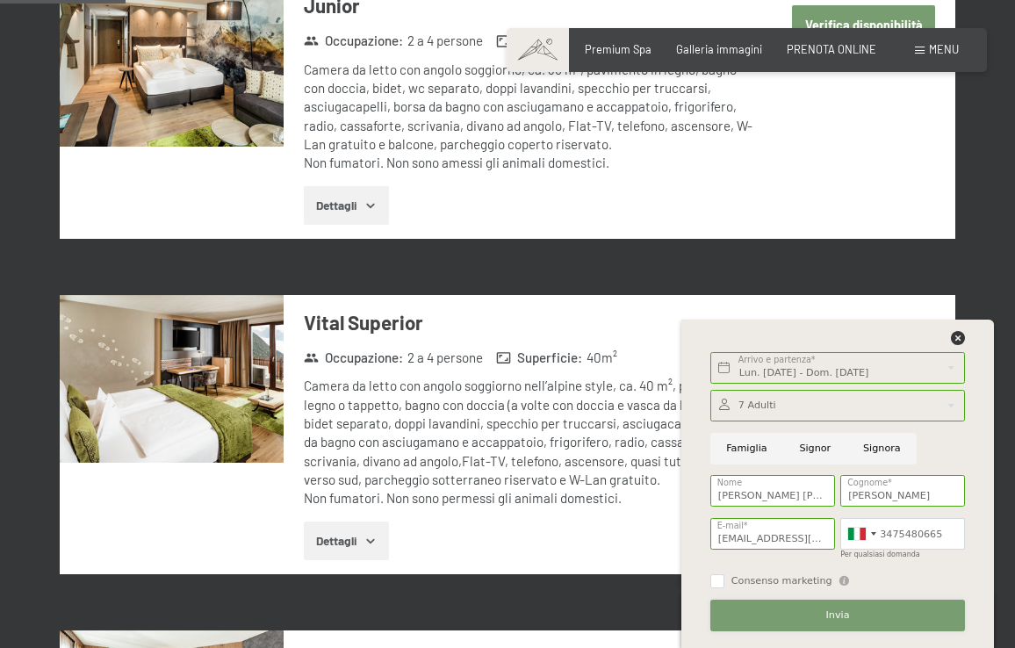
click at [812, 615] on button "Invia" at bounding box center [837, 615] width 255 height 32
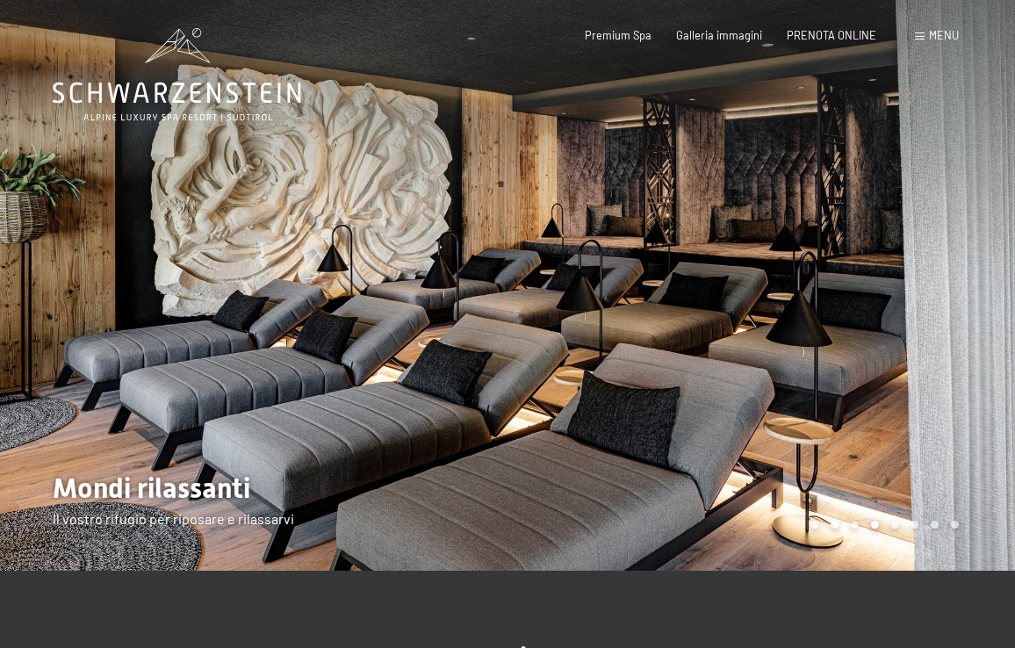
click at [936, 320] on div at bounding box center [760, 285] width 507 height 570
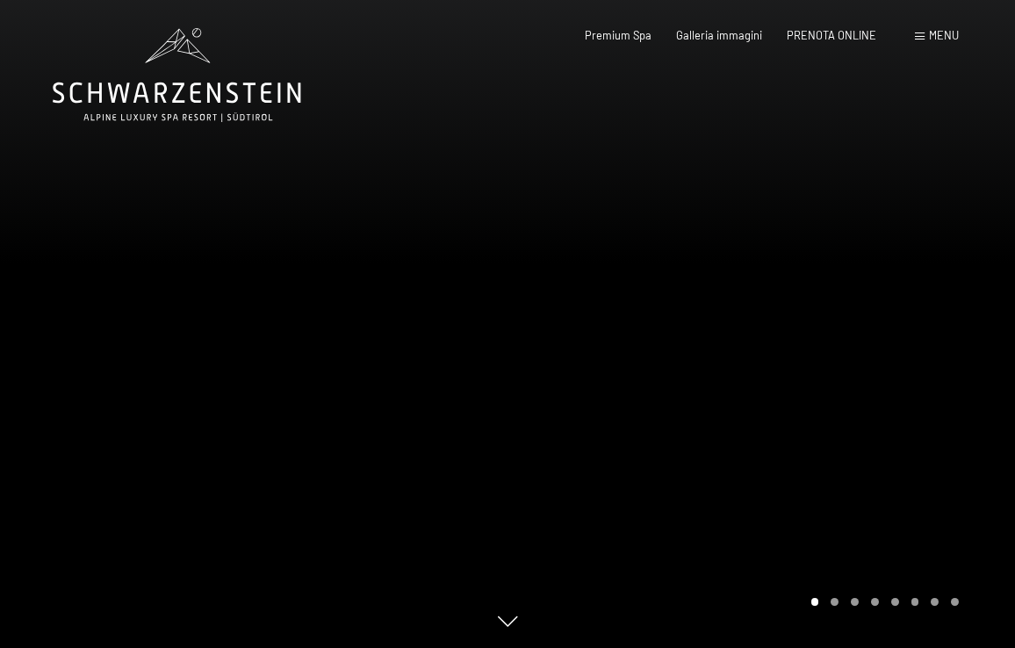
click at [930, 309] on div at bounding box center [760, 324] width 507 height 648
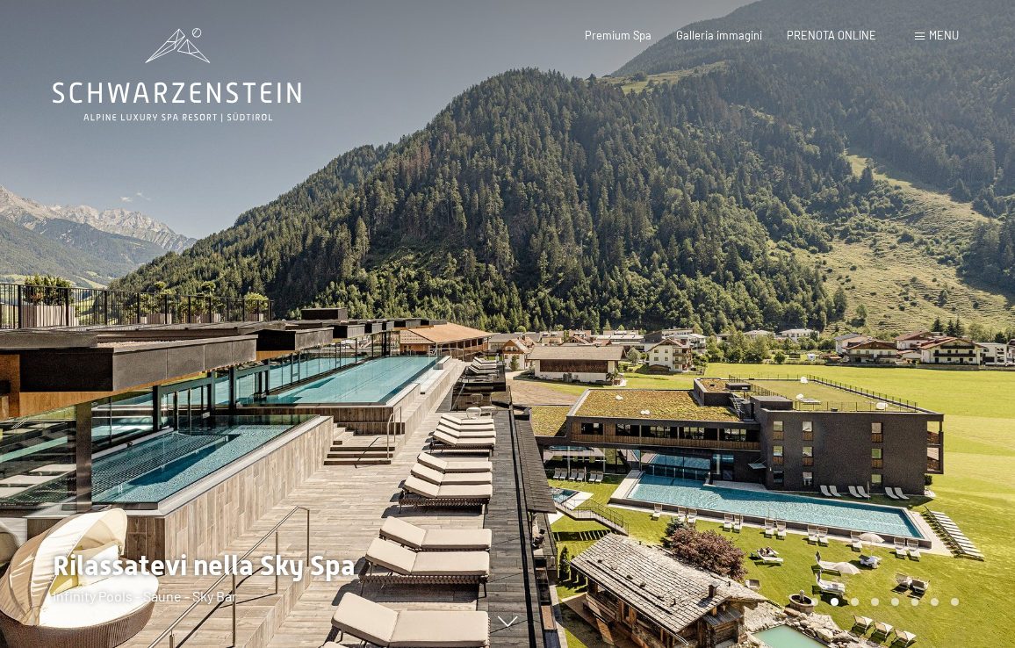
click at [930, 309] on div at bounding box center [760, 324] width 507 height 648
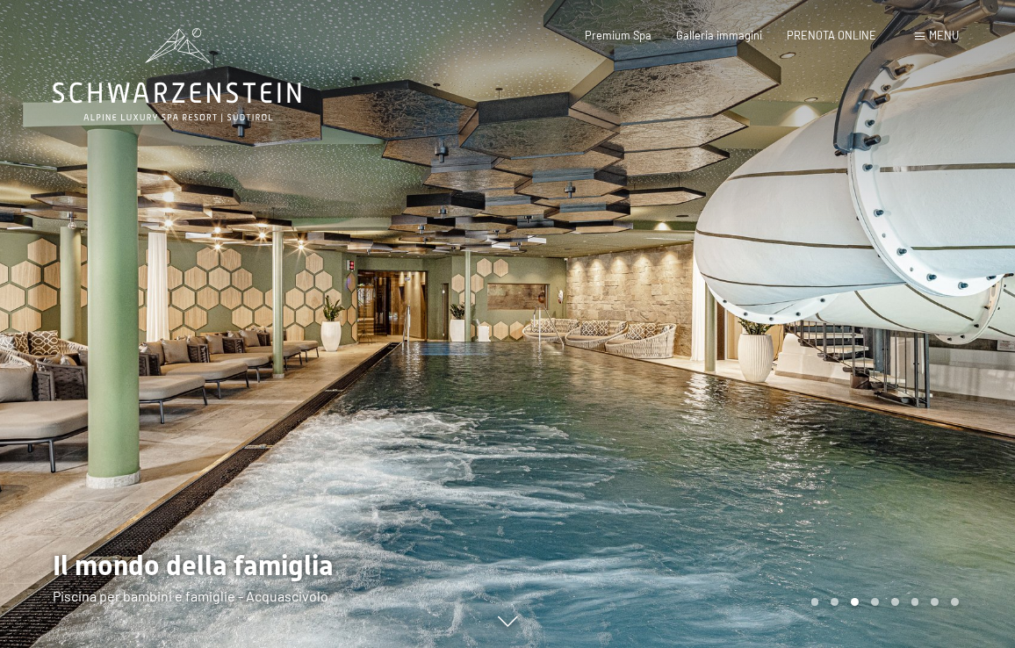
click at [930, 310] on div at bounding box center [760, 324] width 507 height 648
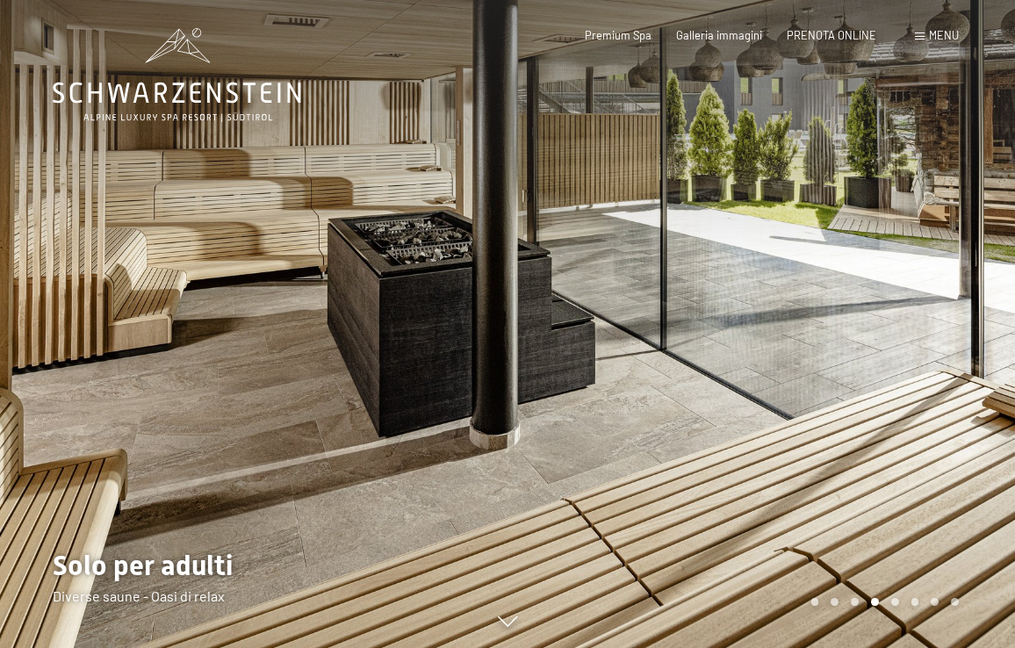
click at [930, 310] on div at bounding box center [760, 324] width 507 height 648
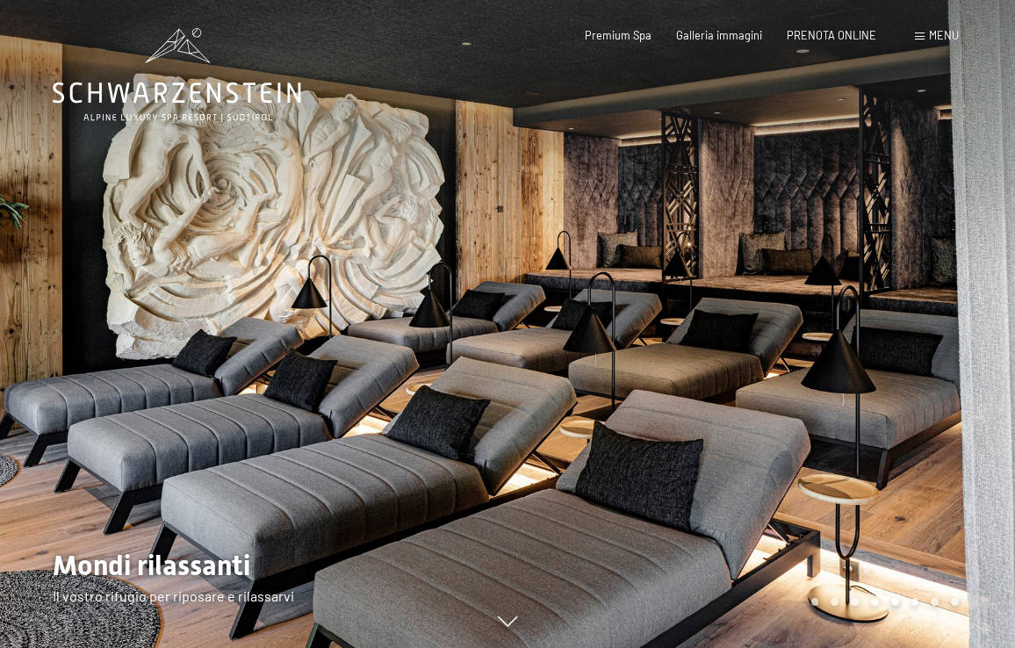
click at [928, 303] on div at bounding box center [760, 324] width 507 height 648
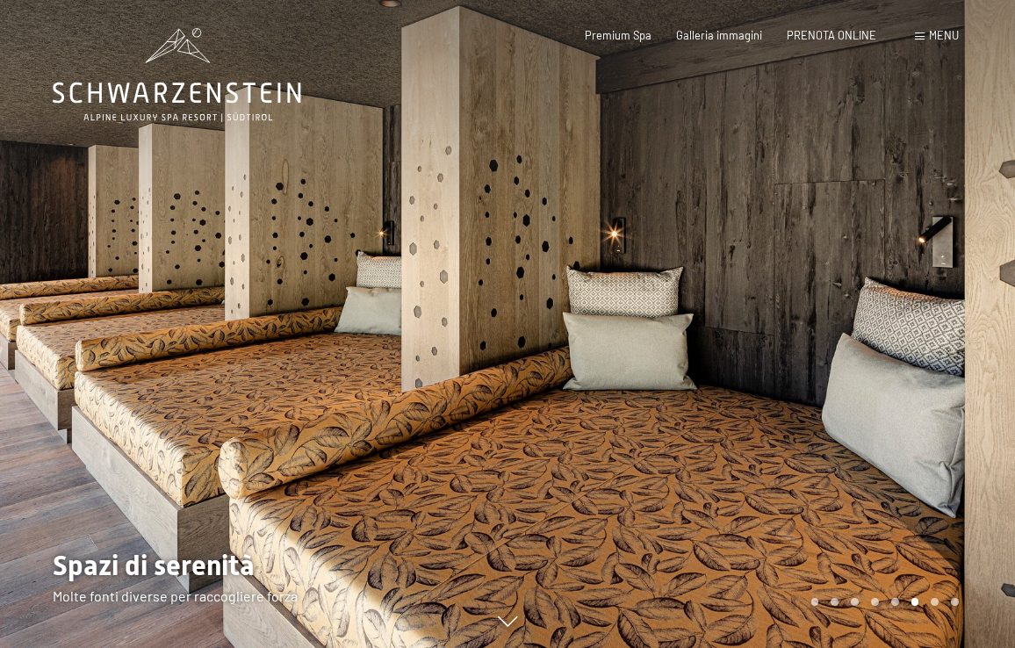
click at [922, 312] on div at bounding box center [760, 324] width 507 height 648
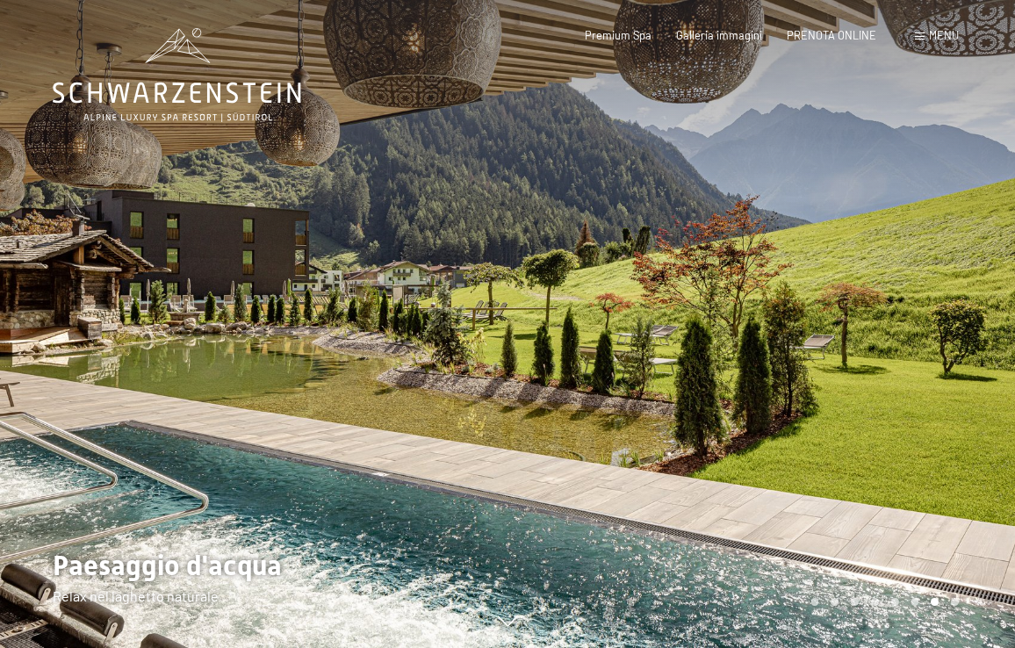
click at [922, 312] on div at bounding box center [760, 324] width 507 height 648
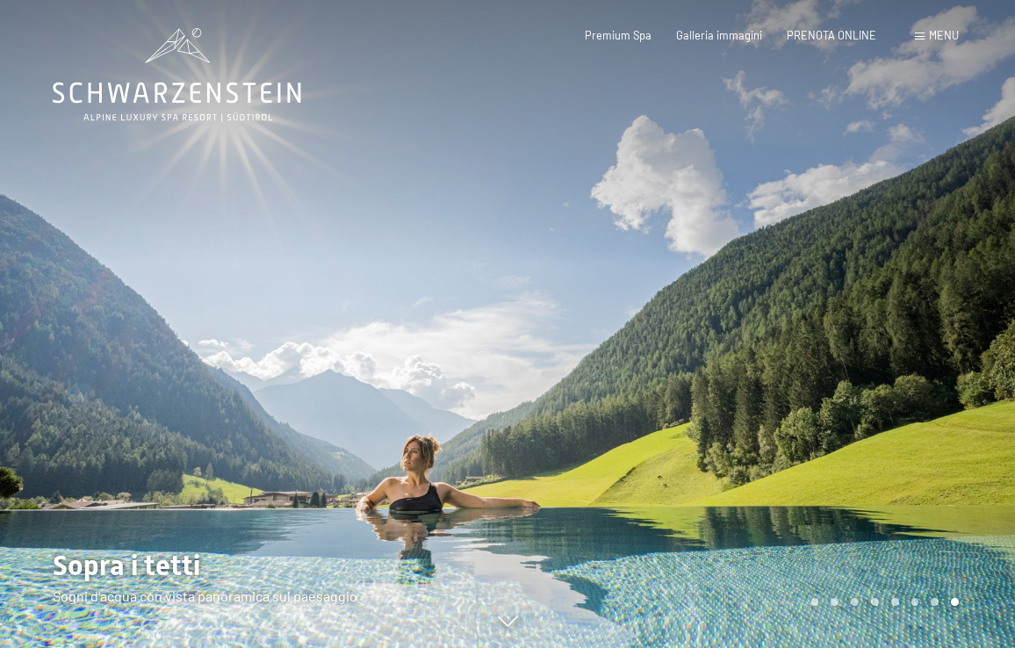
click at [922, 312] on div at bounding box center [760, 324] width 507 height 648
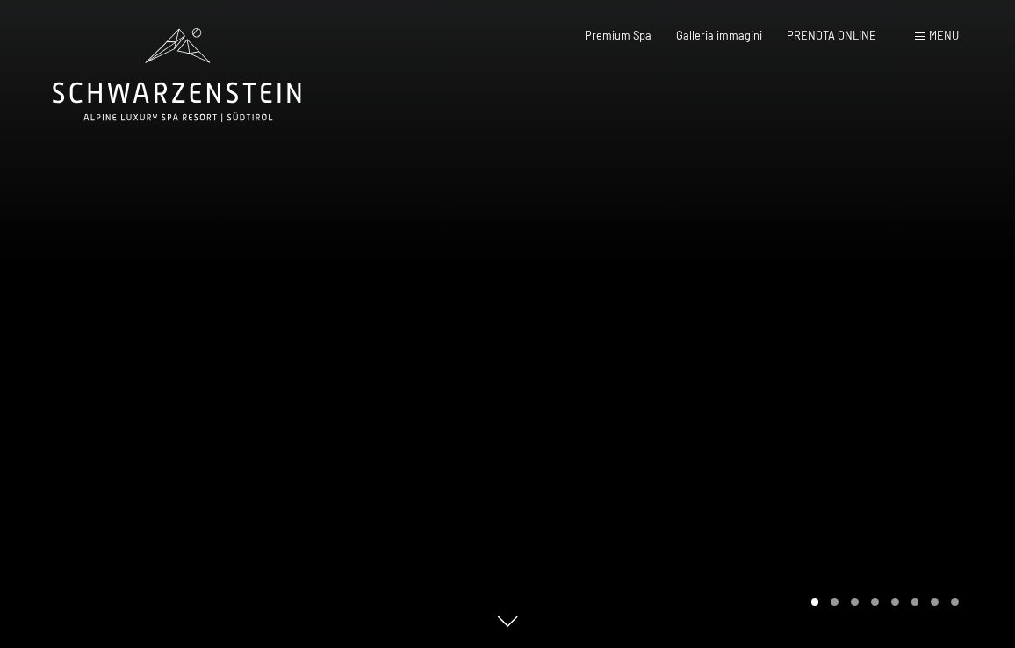
click at [922, 312] on div at bounding box center [760, 324] width 507 height 648
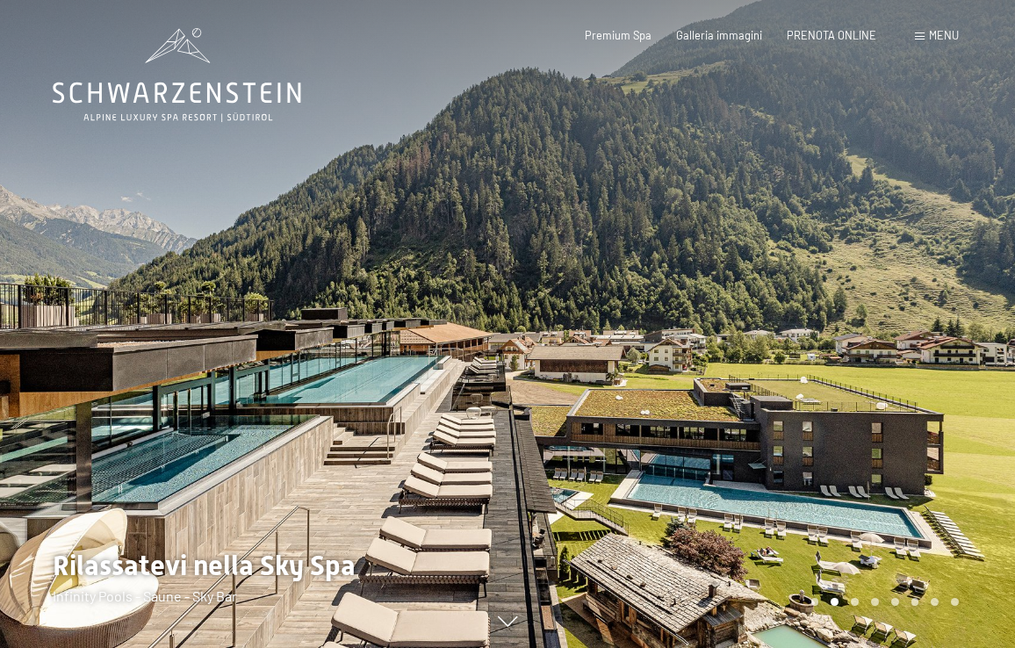
click at [922, 312] on div at bounding box center [760, 324] width 507 height 648
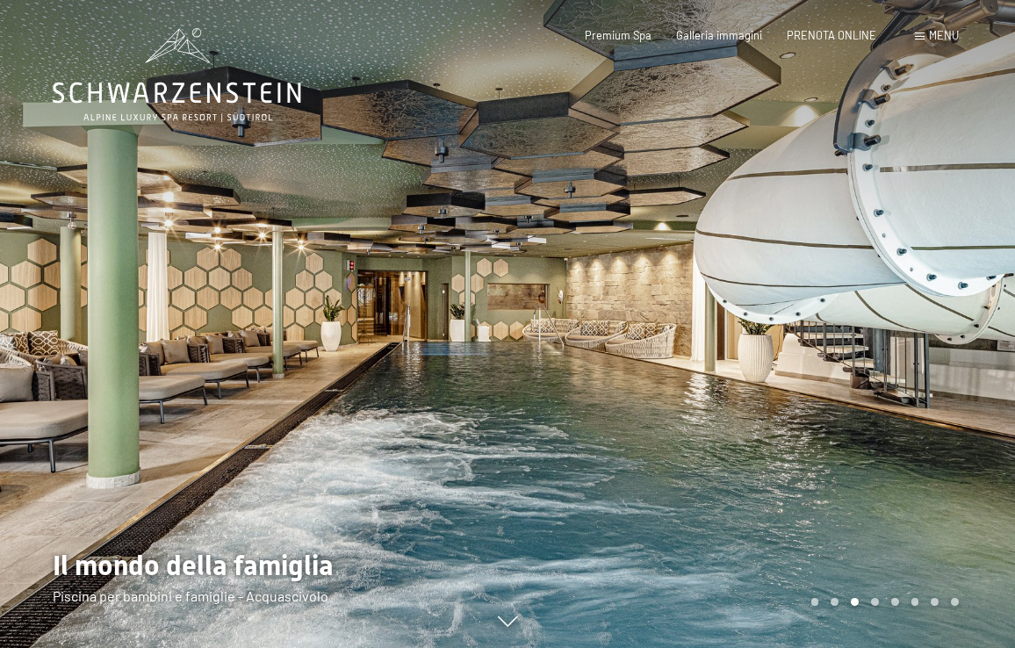
click at [922, 312] on div at bounding box center [760, 324] width 507 height 648
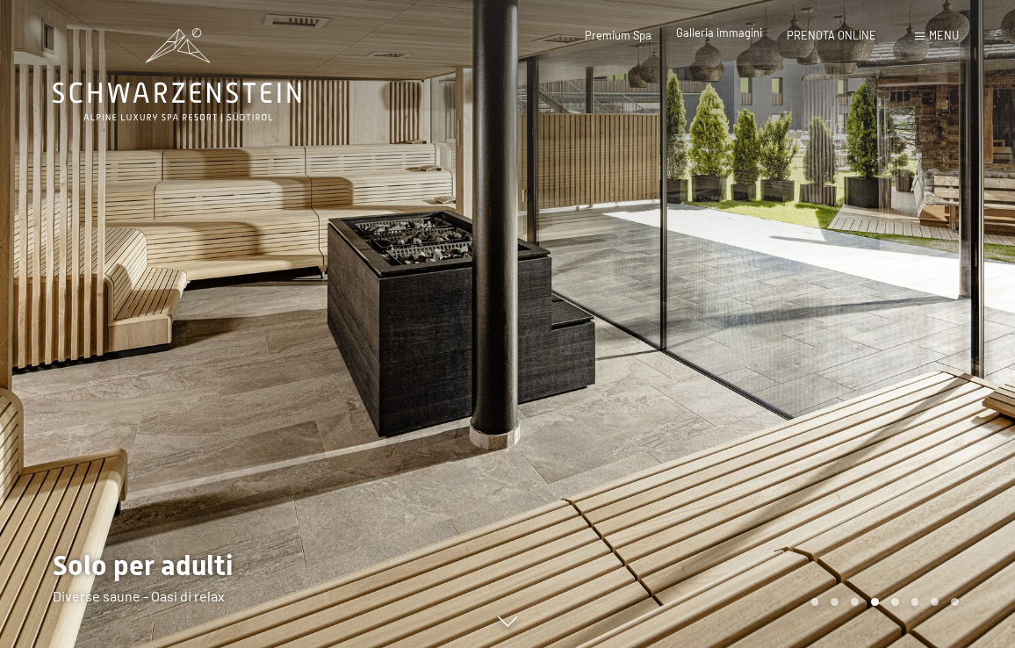
click at [714, 27] on span "Galleria immagini" at bounding box center [719, 32] width 86 height 14
